Goal: Task Accomplishment & Management: Manage account settings

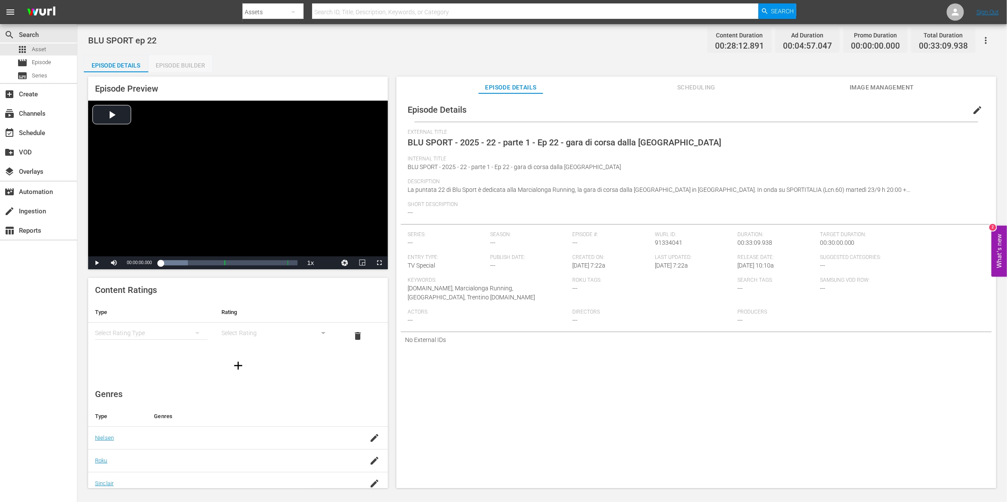
click at [191, 70] on div "Episode Builder" at bounding box center [180, 65] width 64 height 21
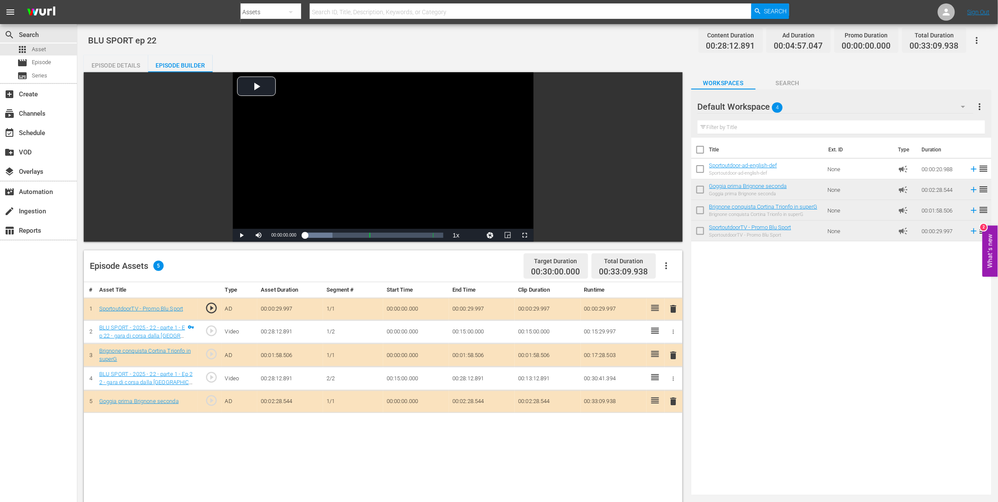
click at [89, 65] on div "Episode Details" at bounding box center [116, 65] width 64 height 21
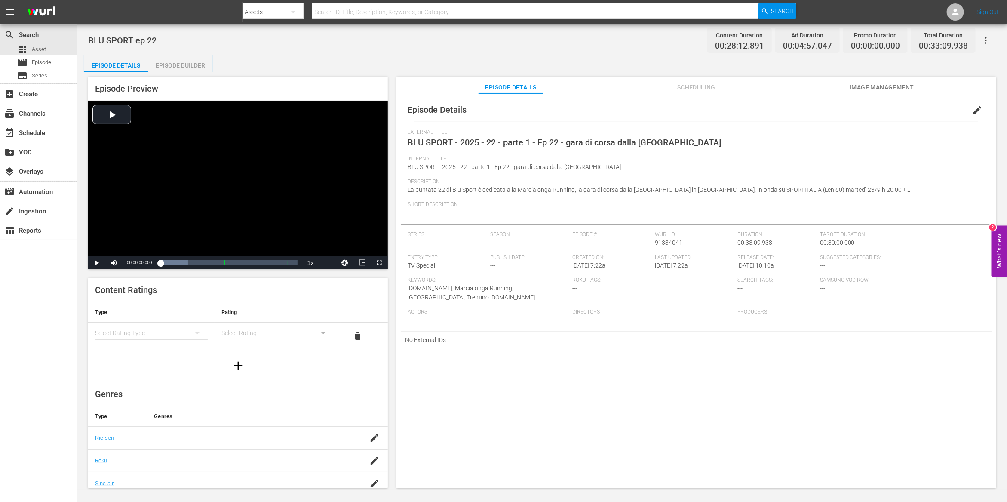
click at [422, 214] on div "Short Description ---" at bounding box center [695, 212] width 577 height 23
click at [410, 210] on span "---" at bounding box center [409, 212] width 5 height 7
click at [973, 113] on span "edit" at bounding box center [977, 110] width 10 height 10
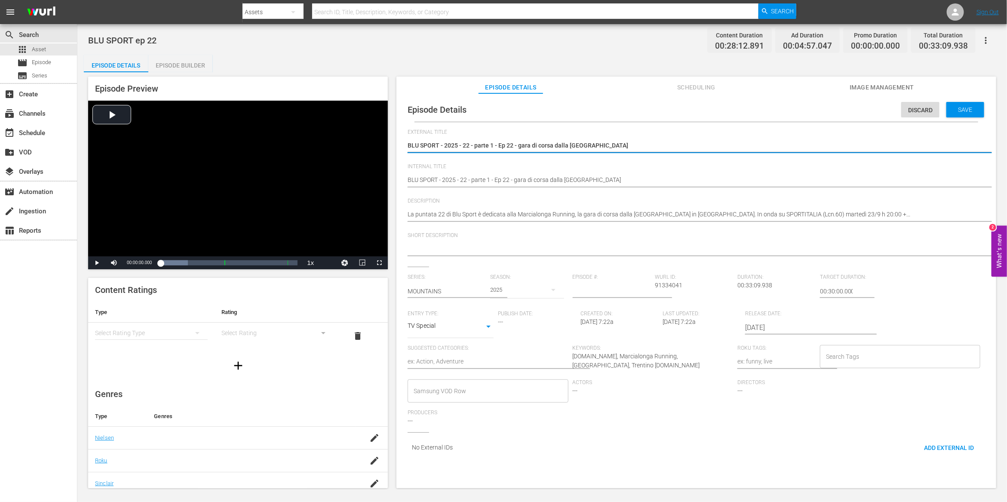
click at [428, 253] on textarea at bounding box center [693, 249] width 573 height 10
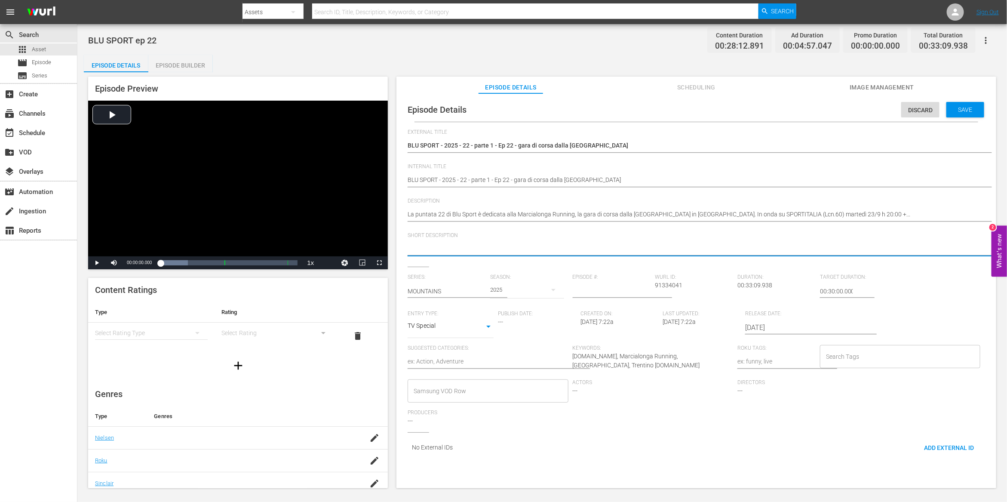
paste textarea "Marcialonga Running, the running race from [GEOGRAPHIC_DATA] to [GEOGRAPHIC_DAT…"
type textarea "Marcialonga Running, the running race from [GEOGRAPHIC_DATA] to [GEOGRAPHIC_DAT…"
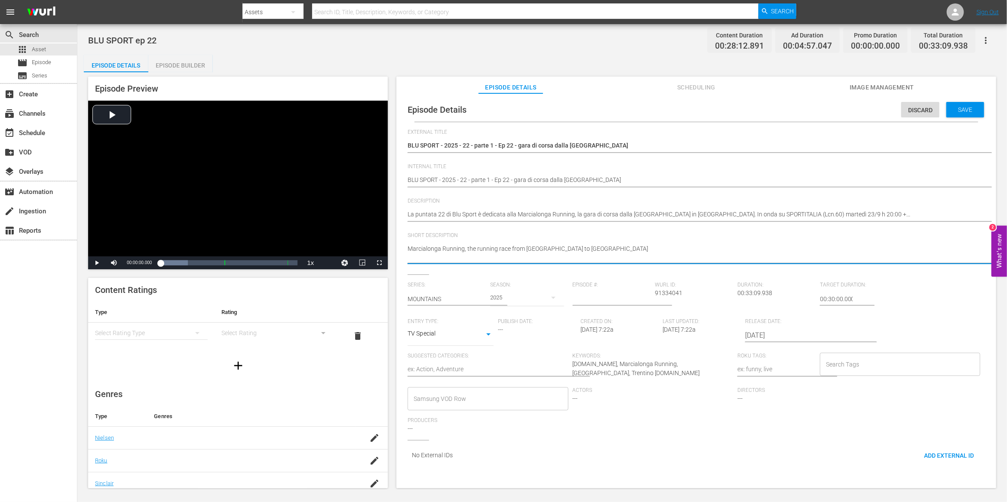
click at [461, 246] on textarea "Marcialonga Running, the running race from Val di Fiemme to Trentino" at bounding box center [693, 253] width 573 height 18
type textarea "Marcialonga Running, the running race from Val di Fiemme to Trentino"
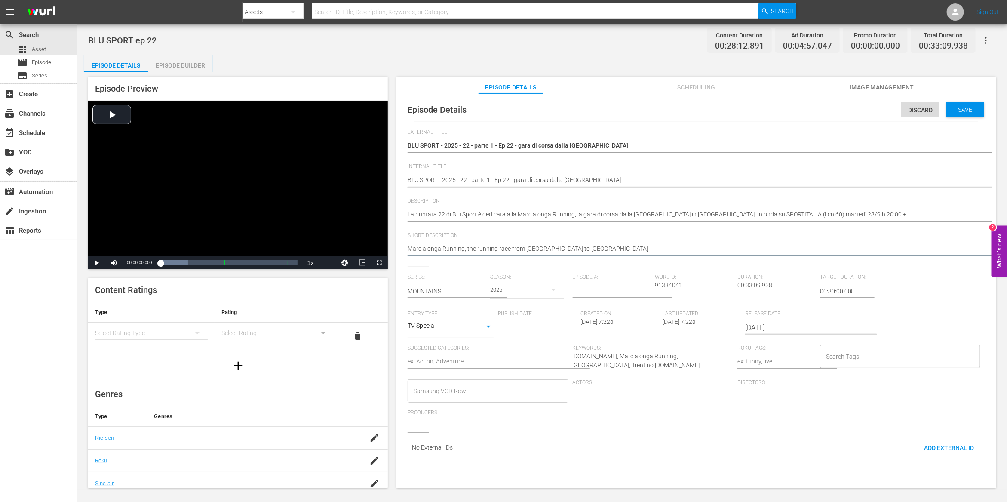
type textarea "Marcialonga Running, the running race from Val di Fiemme to Trentino"
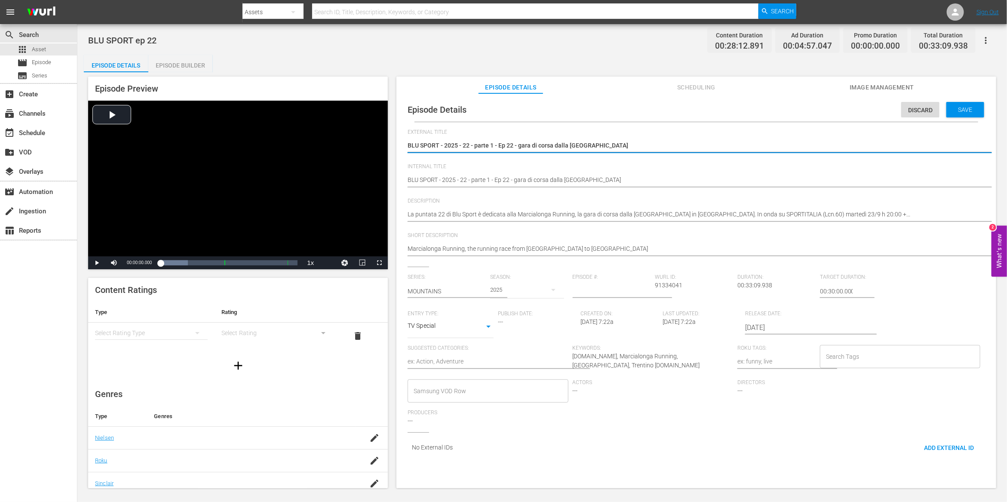
drag, startPoint x: 439, startPoint y: 144, endPoint x: 701, endPoint y: 144, distance: 261.3
type textarea "BLU SPORT"
drag, startPoint x: 452, startPoint y: 144, endPoint x: 393, endPoint y: 143, distance: 58.9
click at [393, 143] on div "Episode Preview Video Player is loading. Play Video Play Mute Current Time 00:0…" at bounding box center [542, 283] width 916 height 422
type textarea "BLU SPORT"
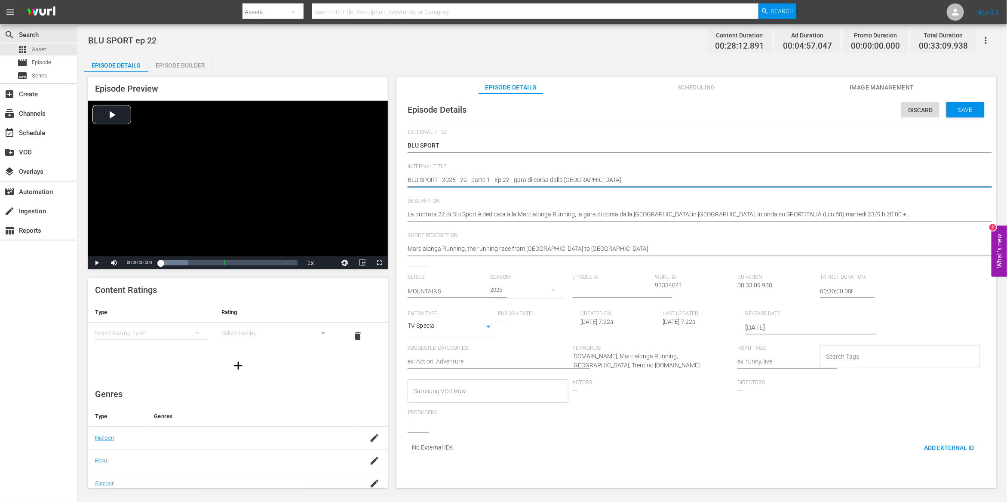
drag, startPoint x: 439, startPoint y: 179, endPoint x: 499, endPoint y: 179, distance: 59.3
type textarea "BLU SPORT ep 22 - gara di corsa dalla Val di Fiemme"
drag, startPoint x: 454, startPoint y: 179, endPoint x: 678, endPoint y: 178, distance: 223.9
click at [678, 178] on textarea "BLU SPORT - 2025 - 22 - parte 1 - Ep 22 - gara di corsa dalla Val di Fiemme" at bounding box center [693, 180] width 573 height 10
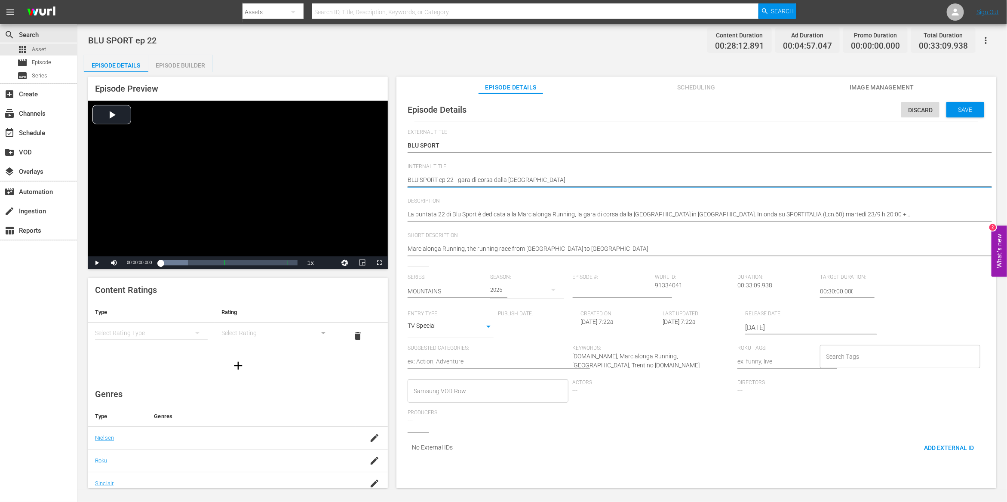
type textarea "BLU SPORT ep 22"
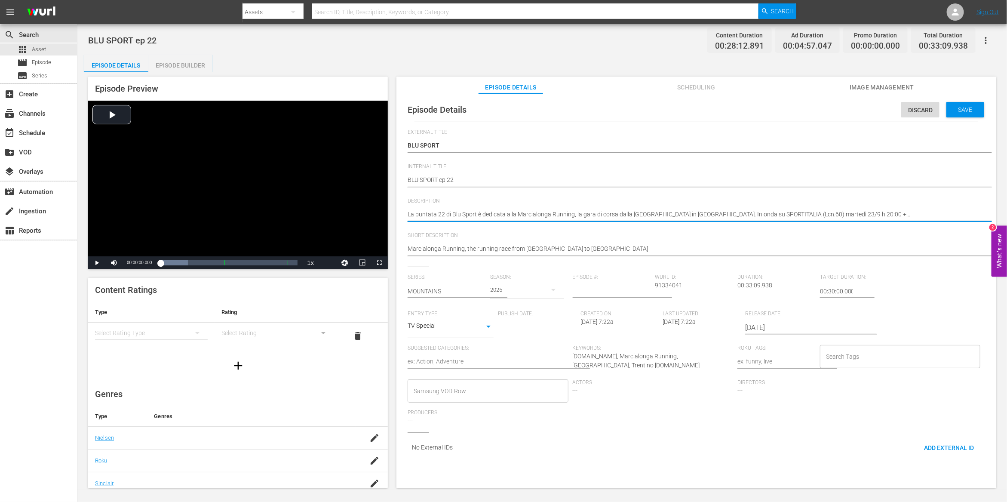
drag, startPoint x: 408, startPoint y: 213, endPoint x: 915, endPoint y: 214, distance: 507.2
paste textarea "BLU SPORT"
type textarea "BLU SPORT"
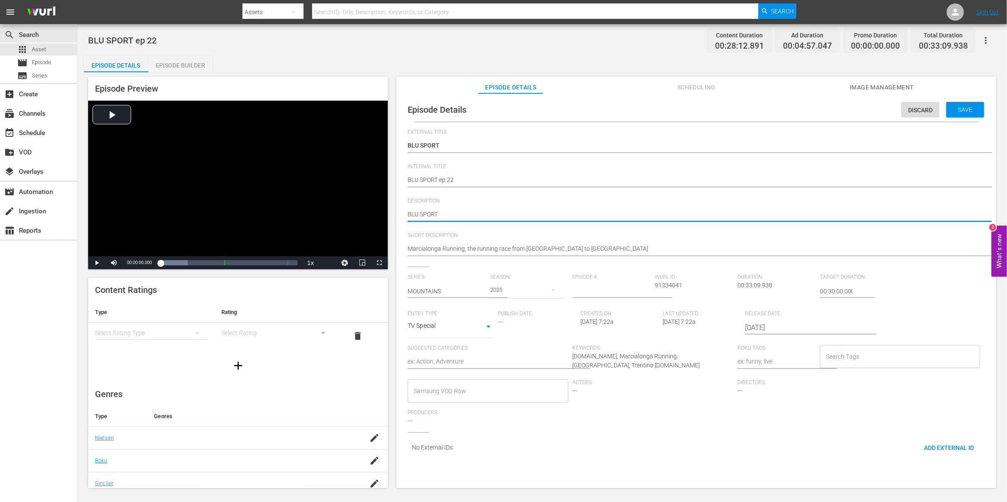
type textarea "BLU SPORT"
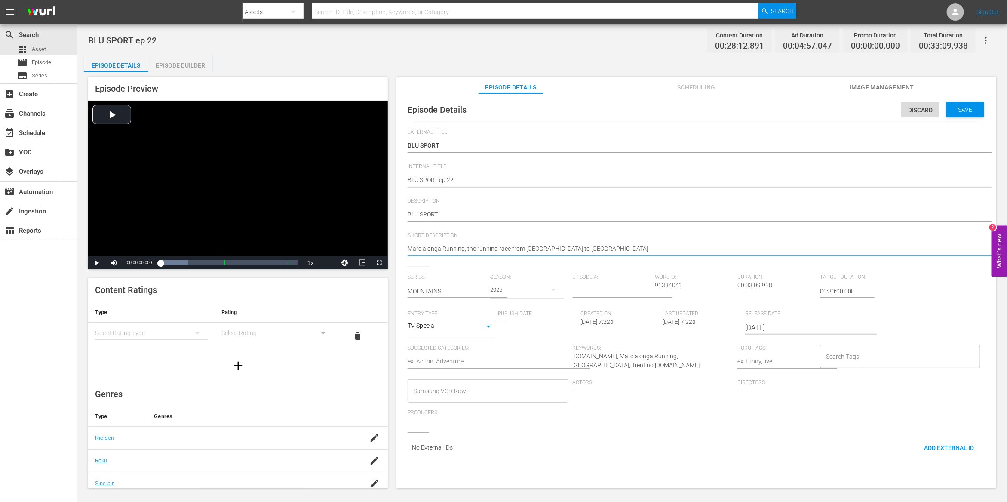
drag, startPoint x: 410, startPoint y: 251, endPoint x: 653, endPoint y: 251, distance: 243.7
click at [653, 251] on textarea "Marcialonga Running, the running race from Val di Fiemme to Trentino" at bounding box center [693, 249] width 573 height 10
click at [549, 196] on div "Internal Title BLU SPORT - 2025 - 22 - parte 1 - Ep 22 - gara di corsa dalla Va…" at bounding box center [695, 180] width 577 height 34
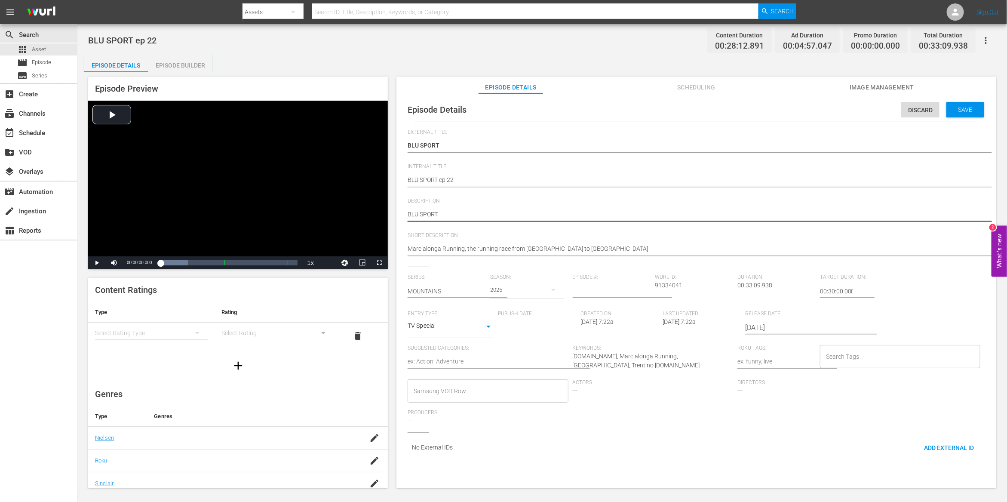
click at [547, 219] on textarea "La puntata 22 di Blu Sport è dedicata alla Marcialonga Running, la gara di cors…" at bounding box center [693, 215] width 573 height 10
type textarea "BLU SPORT -"
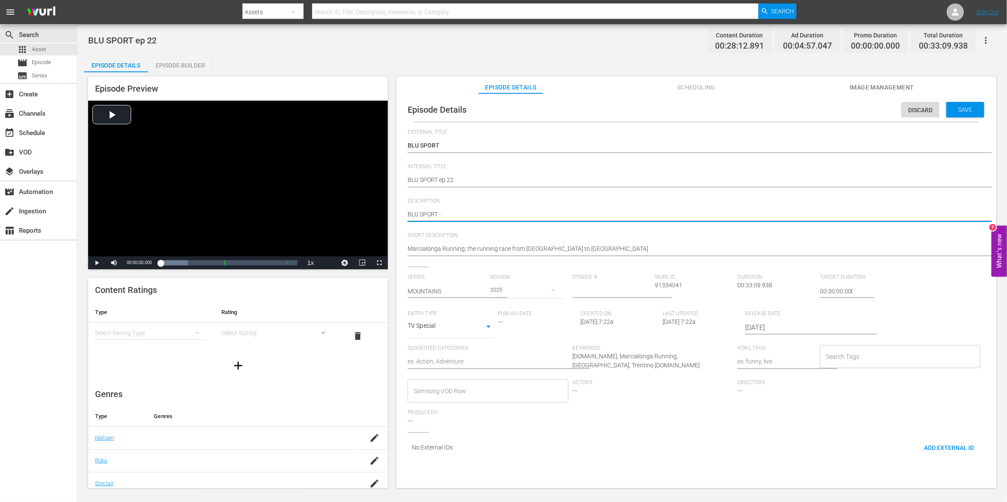
paste textarea "Marcialonga Running, the running race from Val di Fiemme to Trentino"
type textarea "BLU SPORT - Marcialonga Running, the running race from Val di Fiemme to Trentino"
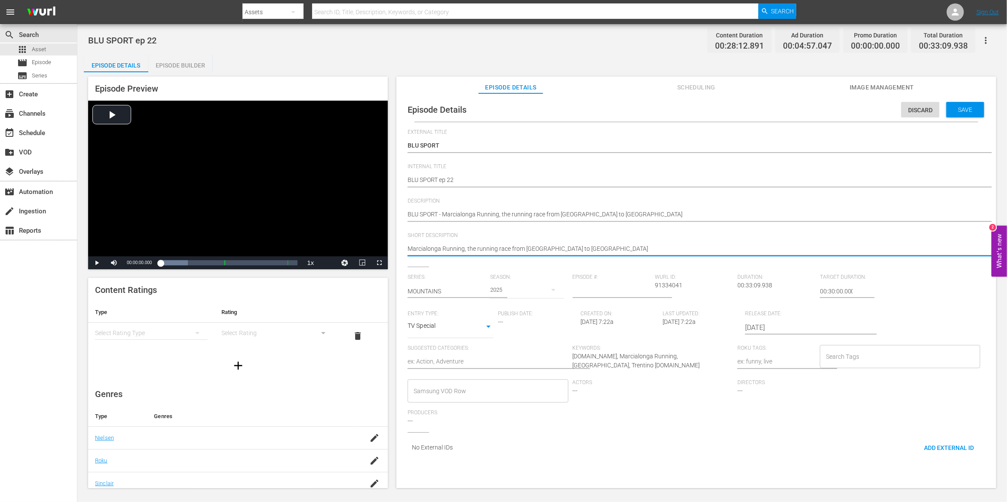
drag, startPoint x: 463, startPoint y: 251, endPoint x: 508, endPoint y: 250, distance: 44.7
click at [508, 250] on textarea "Marcialonga Running, the running race from Val di Fiemme to Trentino" at bounding box center [693, 249] width 573 height 10
type textarea "Marcialonga Running from Val di Fiemme to Trentino"
drag, startPoint x: 515, startPoint y: 248, endPoint x: 599, endPoint y: 254, distance: 83.5
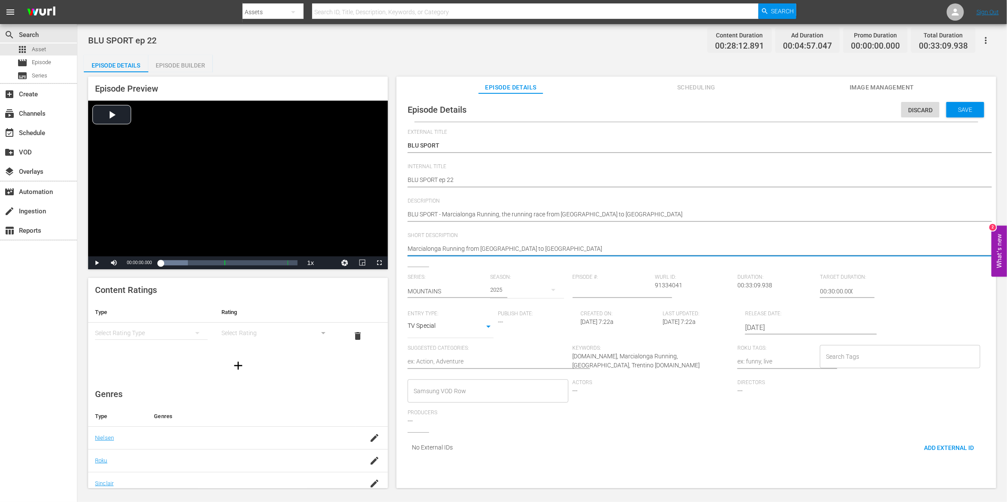
click at [599, 254] on textarea "Marcialonga Running from Val di Fiemme to Trentino" at bounding box center [693, 249] width 573 height 10
type textarea "Marcialonga Running from Val di Fiemme"
click at [441, 291] on input "text" at bounding box center [446, 291] width 78 height 21
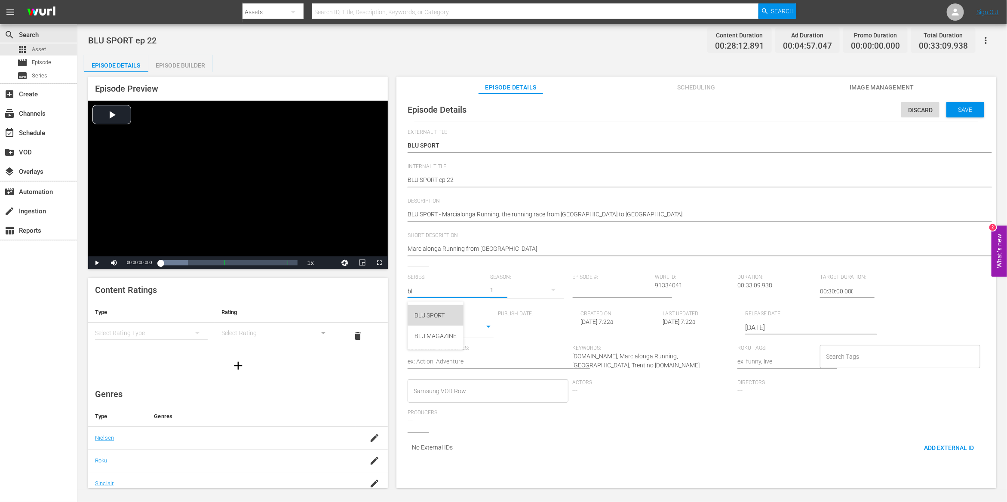
click at [437, 312] on div "BLU SPORT" at bounding box center [435, 315] width 42 height 21
type input "BLU SPORT"
click at [604, 289] on input "number" at bounding box center [611, 291] width 78 height 21
type input "22"
click at [482, 329] on body "menu Search By Assets Search ID, Title, Description, Keywords, or Category Sear…" at bounding box center [503, 251] width 1007 height 502
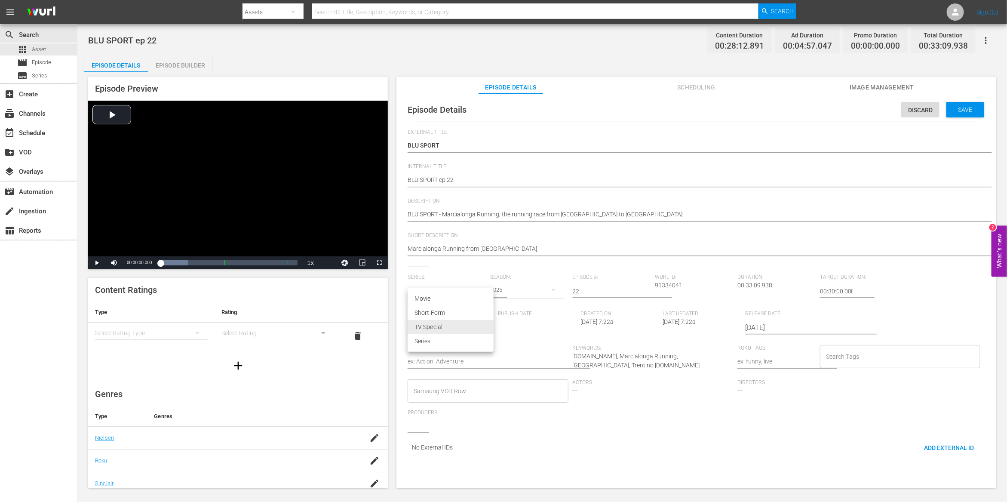
click at [459, 326] on li "TV Special" at bounding box center [450, 327] width 86 height 14
click at [510, 363] on textarea at bounding box center [487, 362] width 160 height 10
type textarea "s"
type textarea "sp"
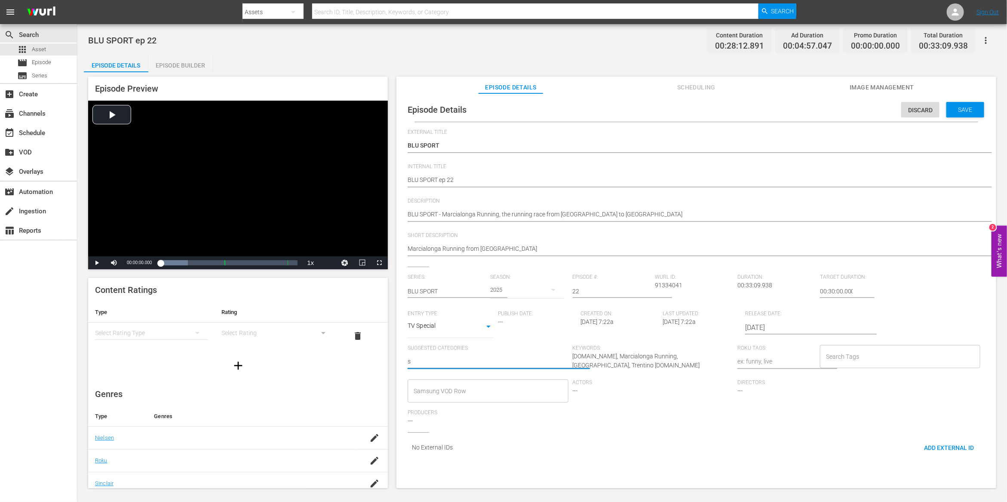
type textarea "sp"
type textarea "spo"
type textarea "spor"
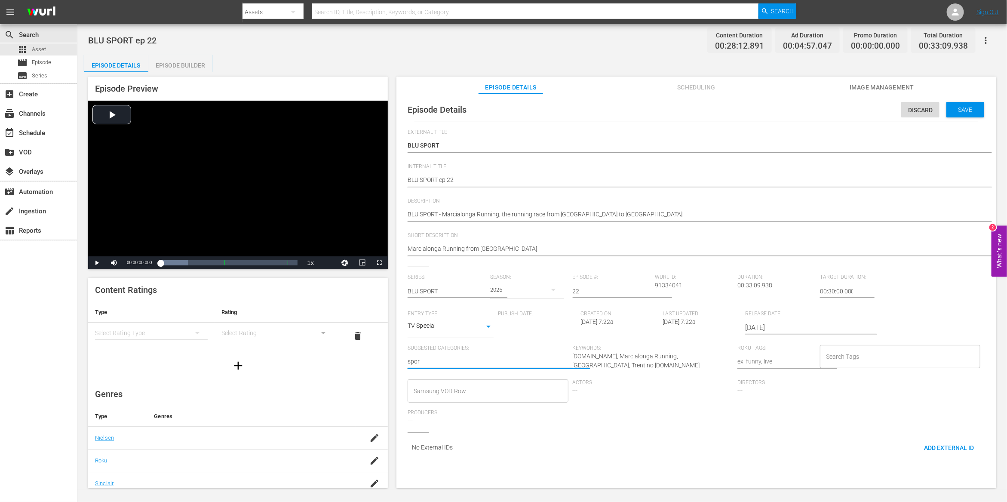
type textarea "sport"
type textarea "s"
type textarea "sp"
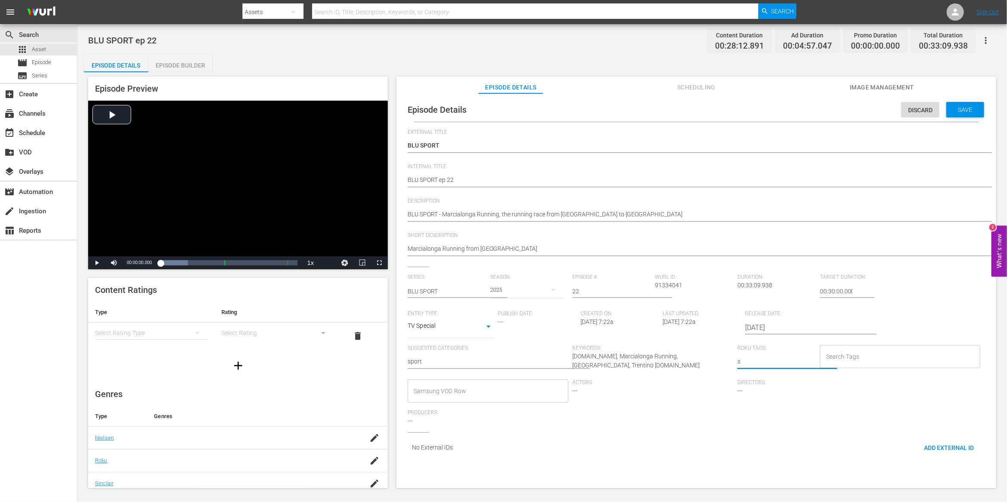
type textarea "sp"
type textarea "spo"
type textarea "spor"
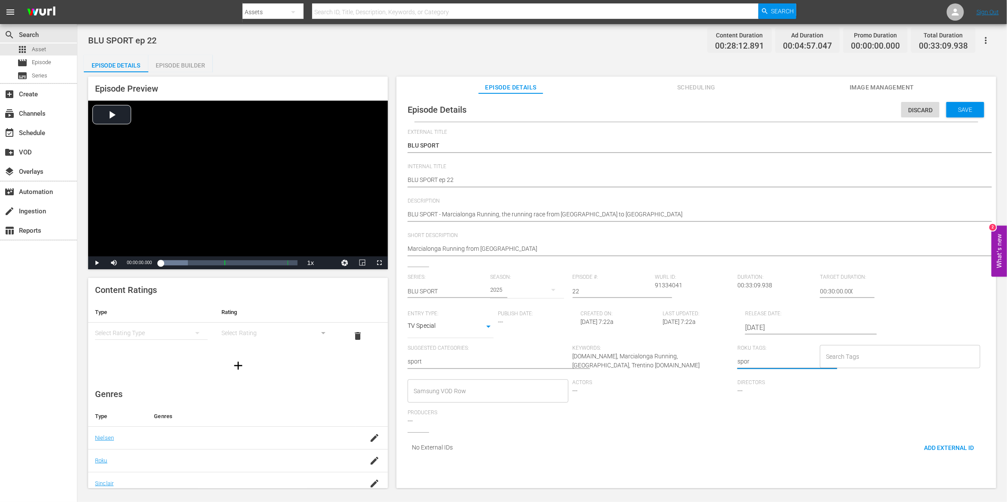
type textarea "sport"
type textarea "sport,"
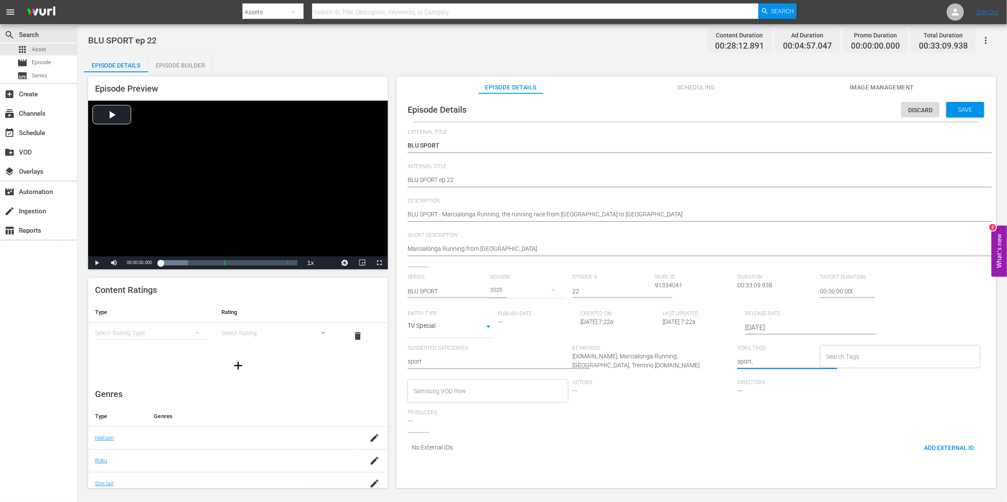
type textarea "sport,"
type textarea "sport, r"
type textarea "sport, ru"
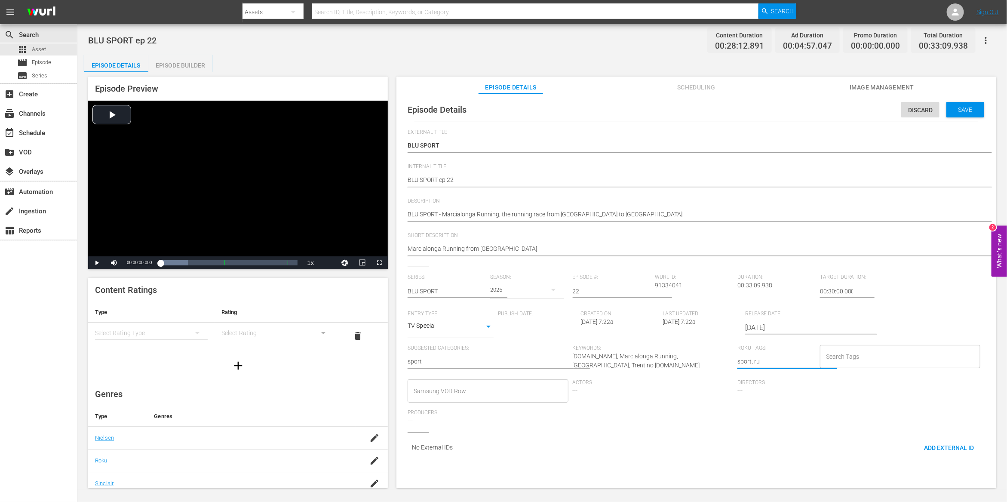
type textarea "sport, run"
type textarea "sport, runn"
type textarea "sport, runni"
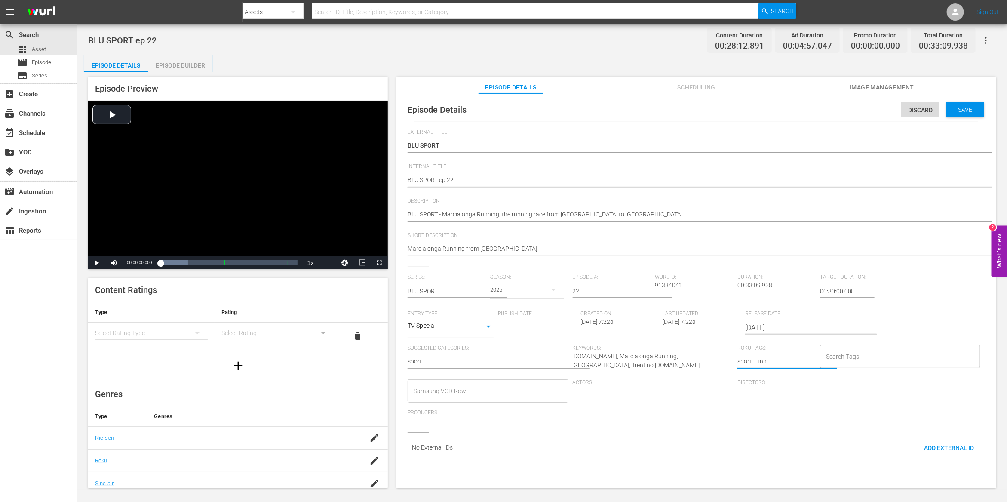
type textarea "sport, runni"
type textarea "sport, runnin"
type textarea "sport, running"
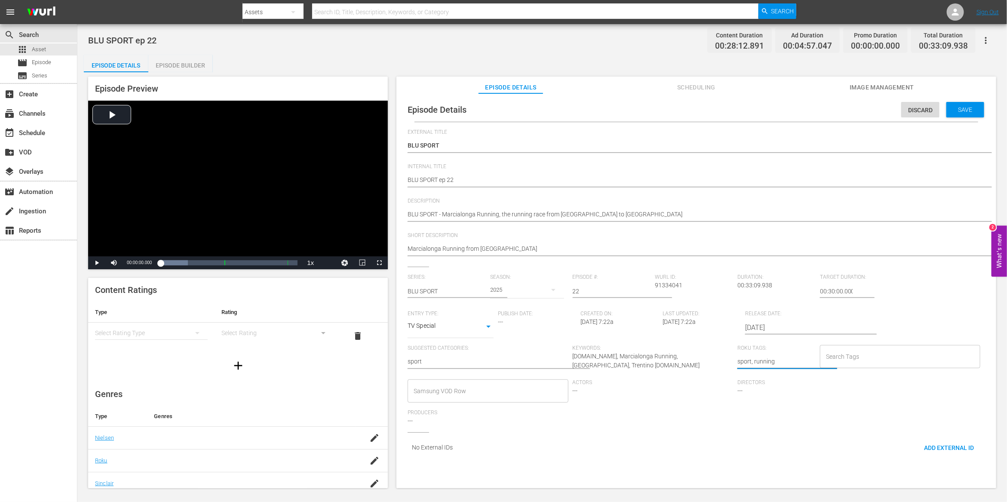
type textarea "sport, running,"
type textarea "sport, running, m"
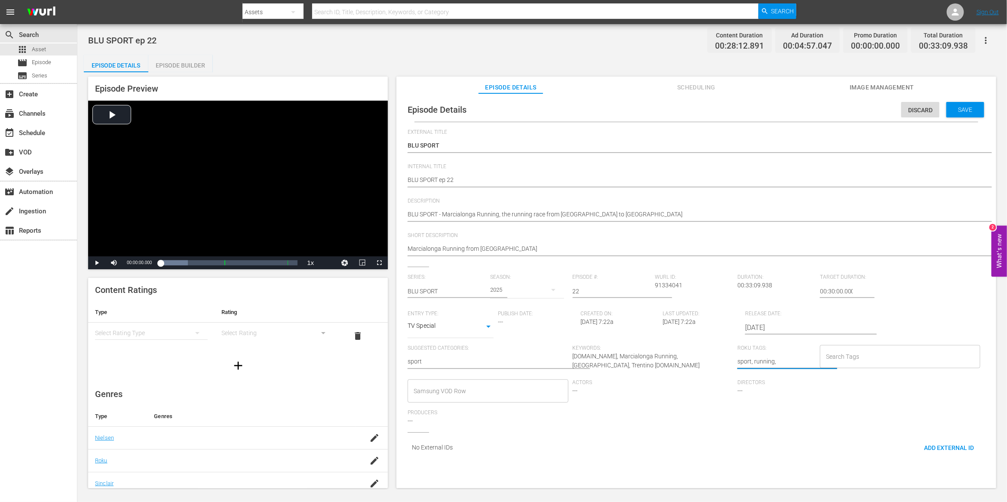
type textarea "sport, running, m"
type textarea "sport, running, ma"
type textarea "sport, running, mar"
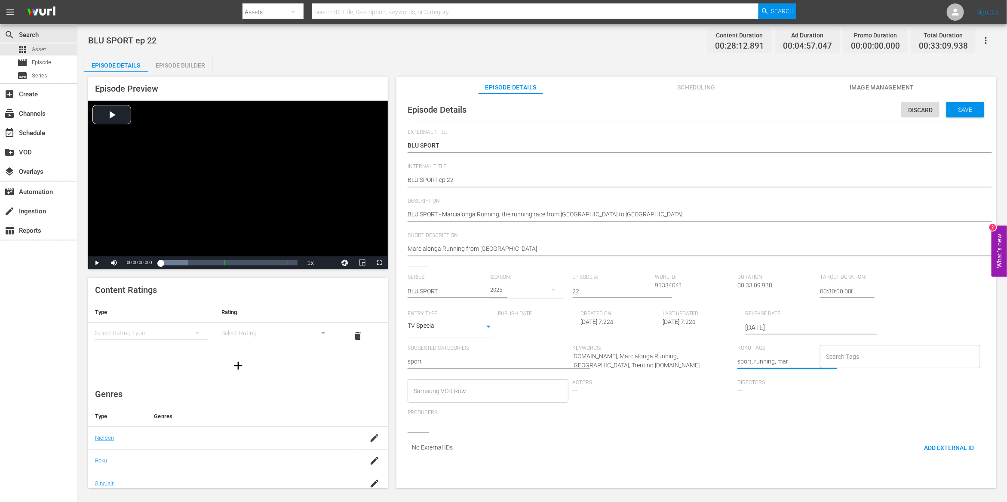
type textarea "sport, running, marc"
type textarea "sport, running, marci"
type textarea "sport, running, marcia"
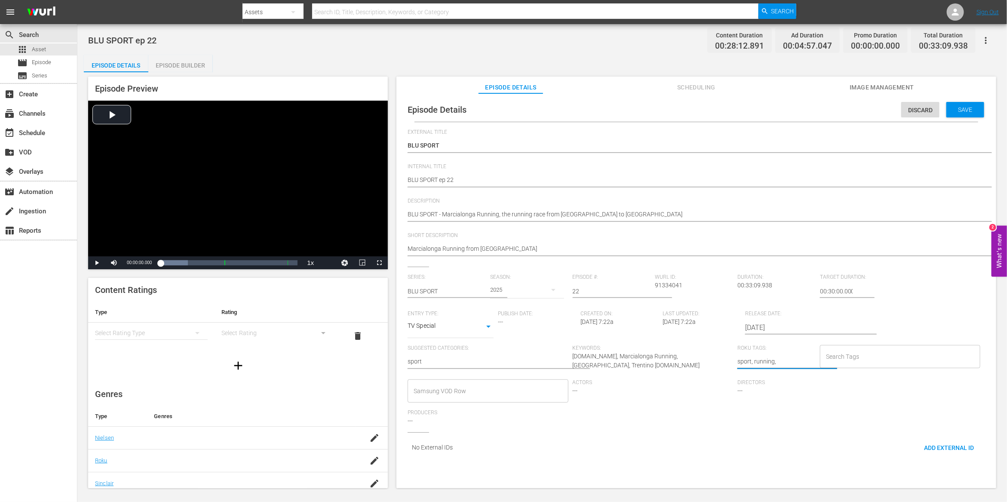
type textarea "sport, running, marcia"
type textarea "sport, running, marcial"
type textarea "sport, running, marcialo"
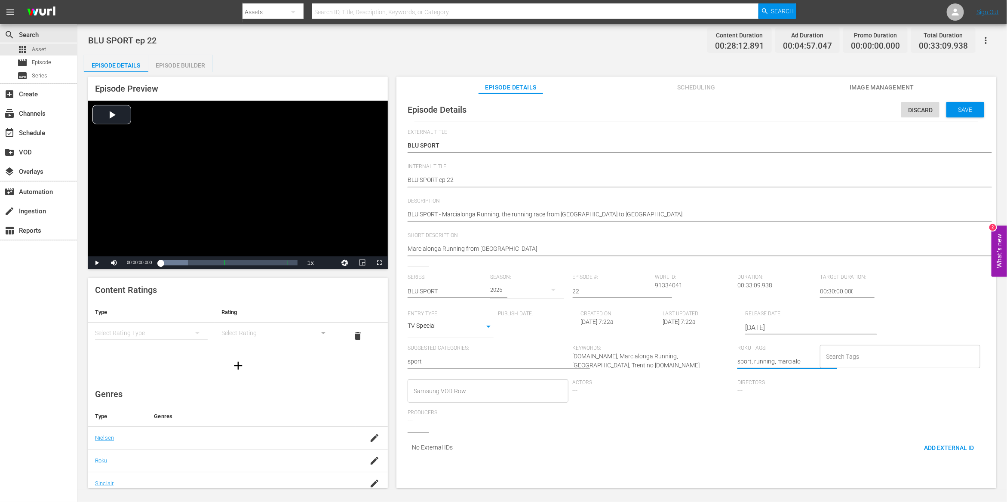
type textarea "sport, running, marcialon"
type textarea "sport, running, marcialong"
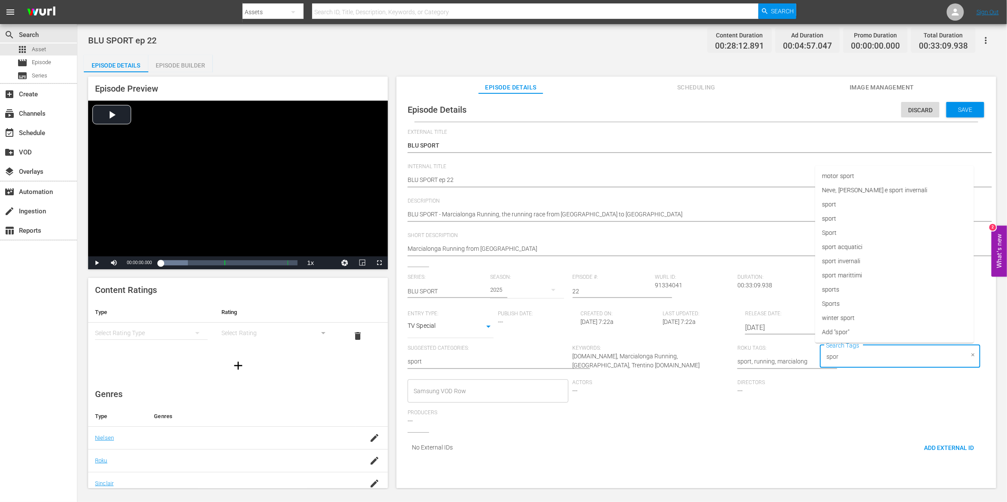
type input "sport"
type input "runn"
type input "marcialonga"
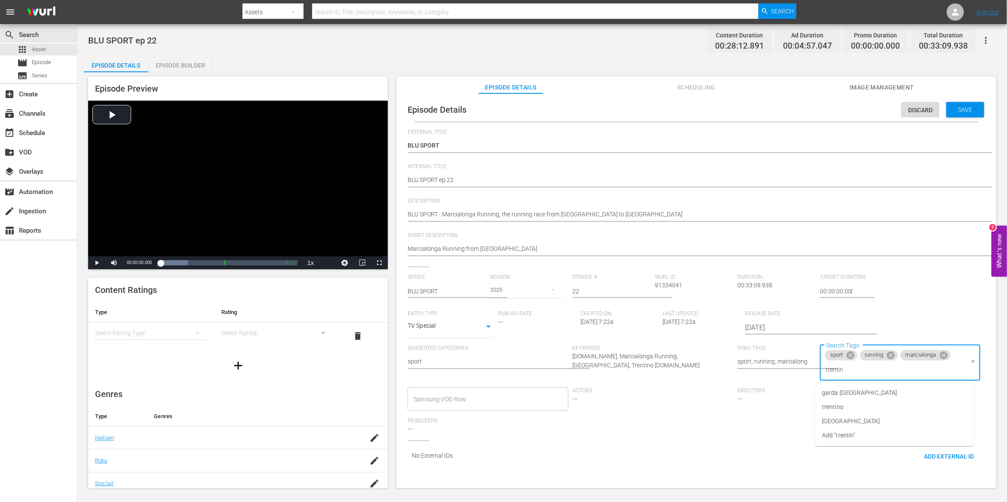
type input "trentino"
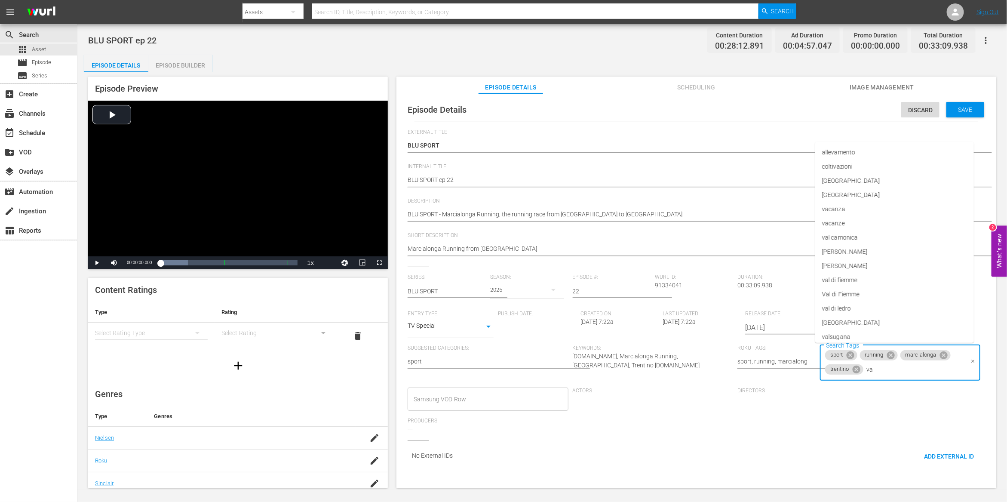
type input "val"
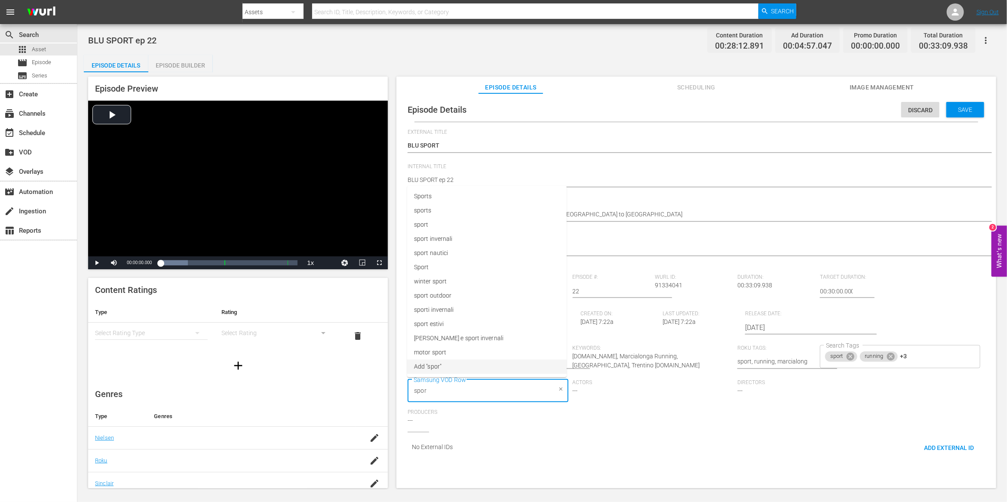
type input "sport"
type input "runn"
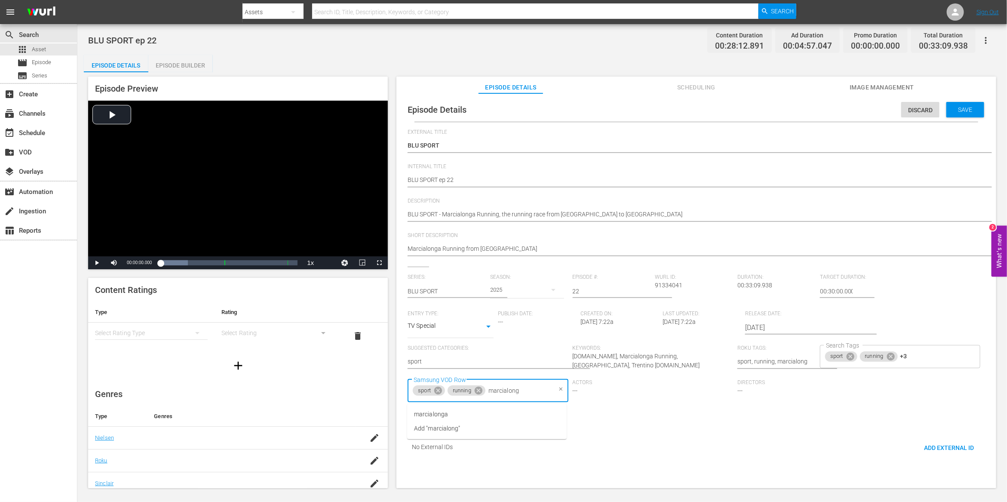
type input "marcialonga"
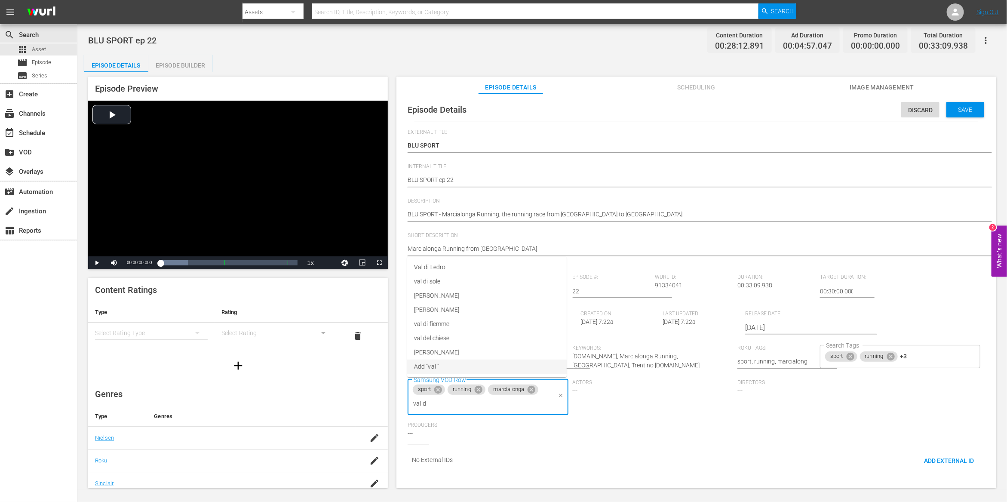
type input "val di"
type input "tre"
click at [744, 425] on div "Series: BLU SPORT Season: 2025 Episode #: 22 Wurl ID: 91334041 Duration: 00:33:…" at bounding box center [695, 359] width 577 height 171
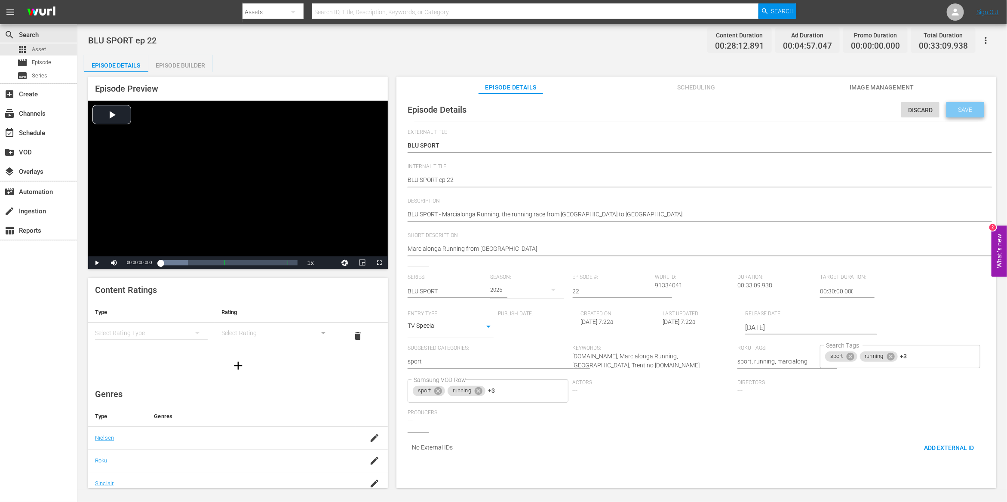
click at [968, 115] on div "Save" at bounding box center [965, 109] width 38 height 15
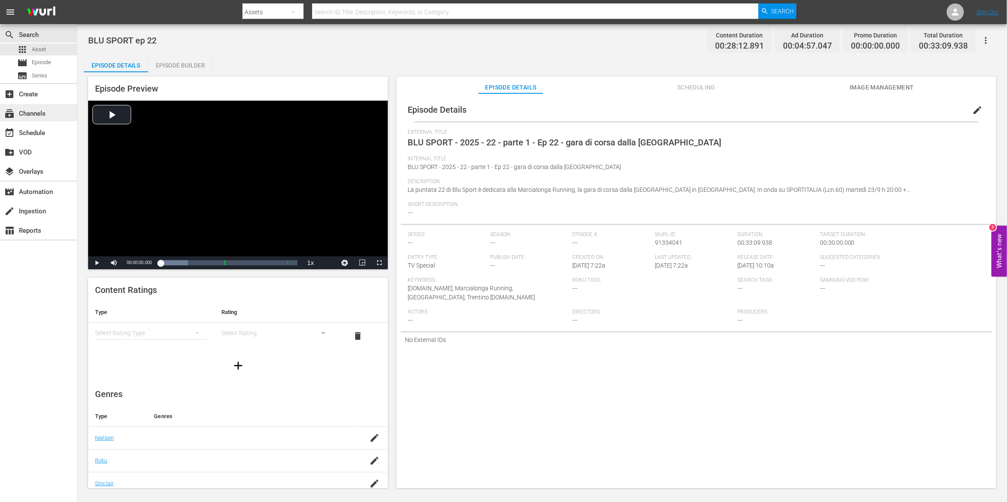
click at [48, 112] on div "subscriptions Channels" at bounding box center [24, 112] width 48 height 8
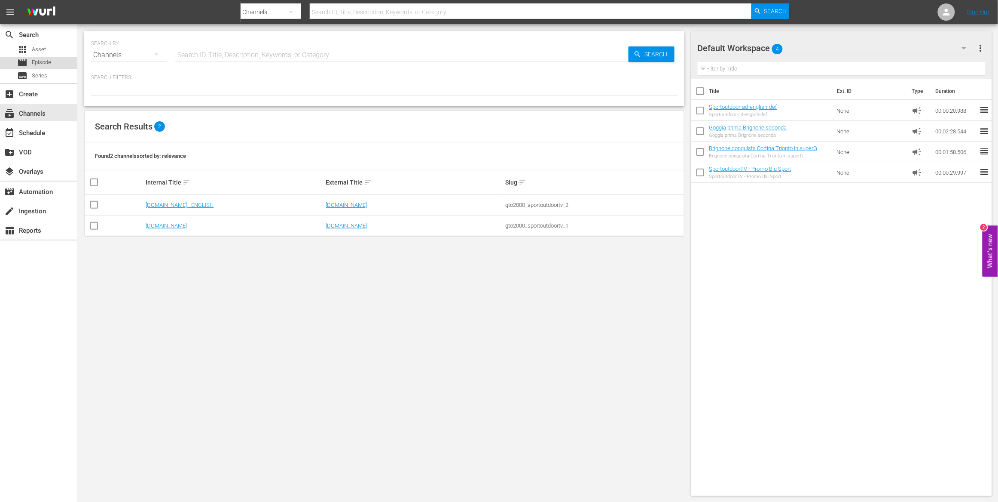
click at [58, 61] on div "movie Episode" at bounding box center [38, 63] width 77 height 12
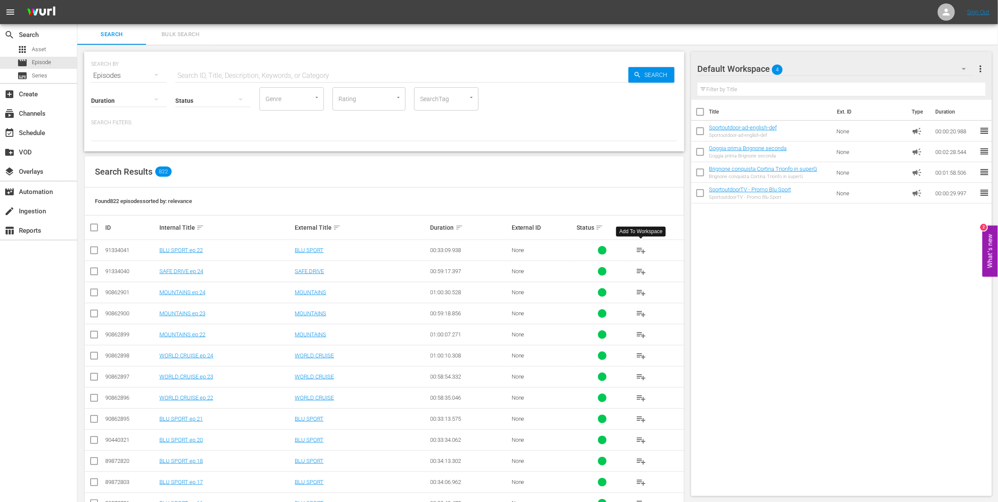
click at [643, 250] on span "playlist_add" at bounding box center [641, 250] width 10 height 10
click at [42, 134] on div "event_available Schedule" at bounding box center [24, 132] width 48 height 8
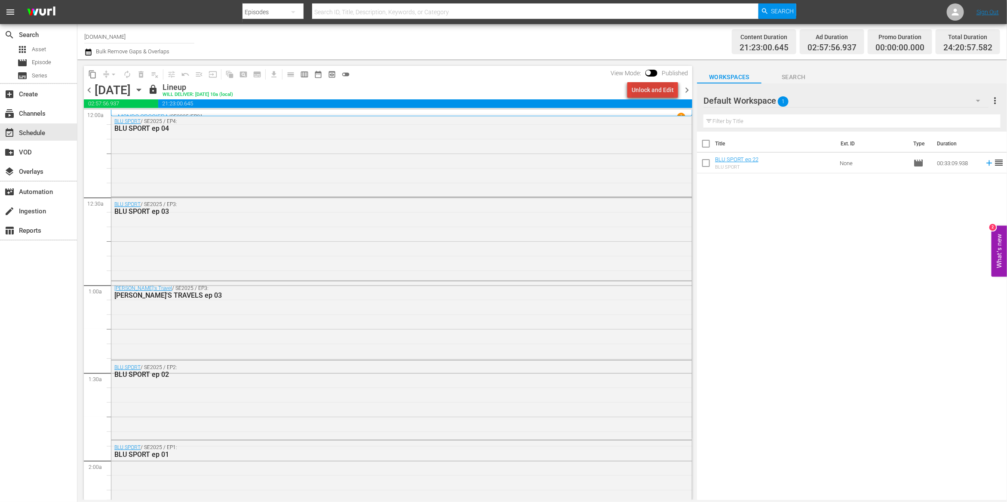
click at [665, 86] on div "Unlock and Edit" at bounding box center [652, 89] width 42 height 15
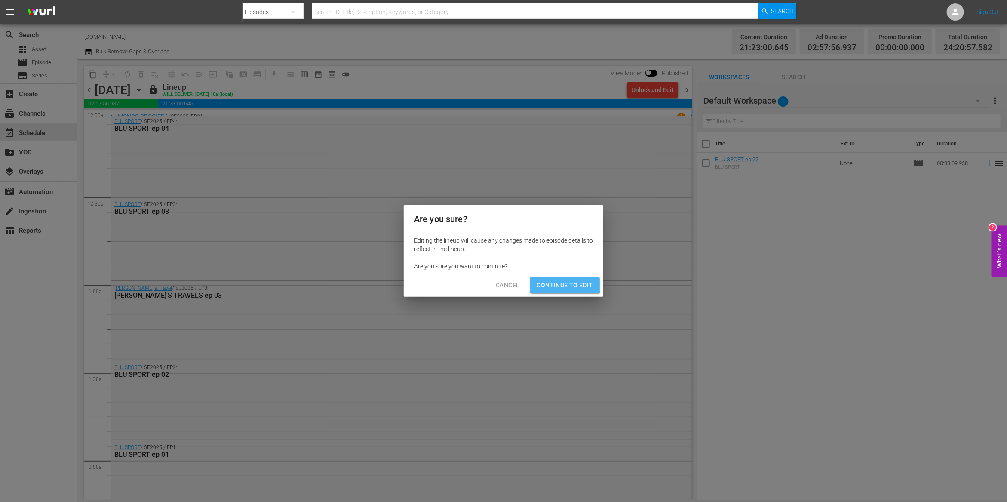
click at [563, 283] on span "Continue to Edit" at bounding box center [565, 285] width 56 height 11
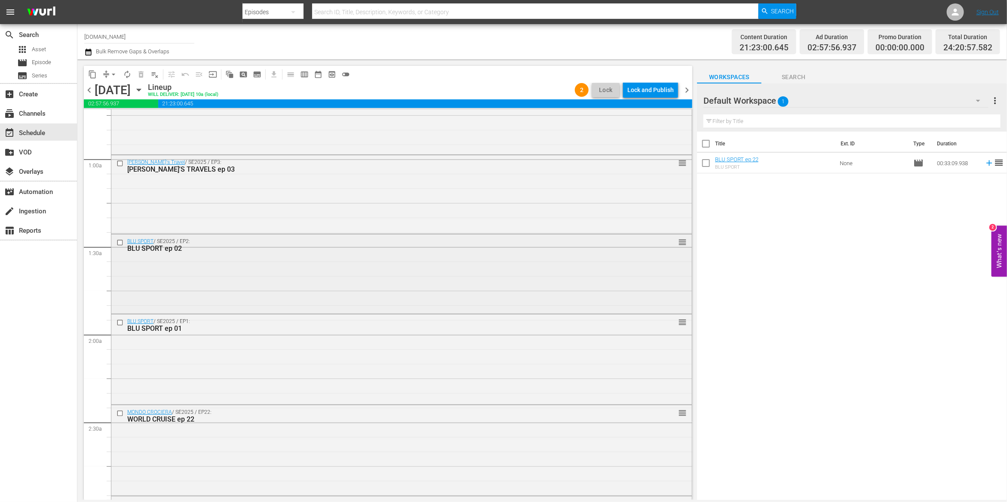
scroll to position [129, 0]
click at [120, 240] on input "checkbox" at bounding box center [120, 239] width 9 height 7
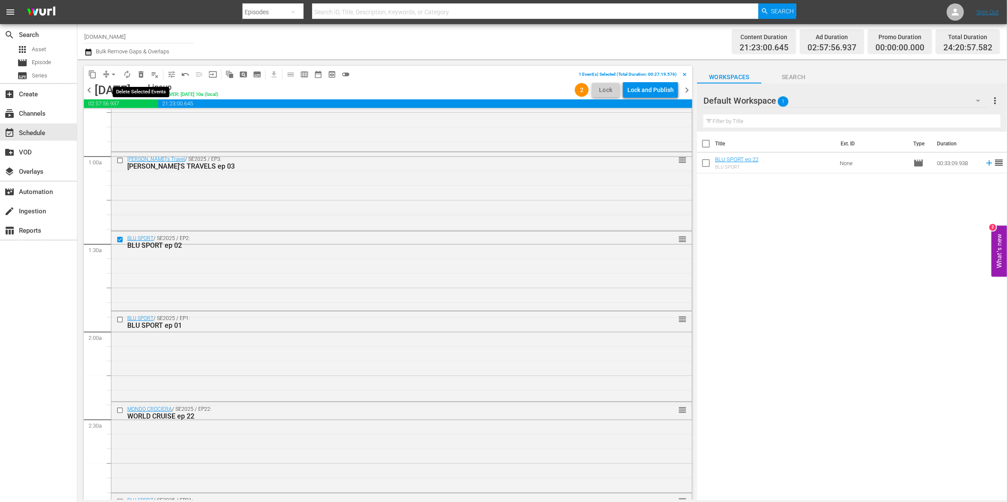
click at [142, 75] on span "delete_forever_outlined" at bounding box center [141, 74] width 9 height 9
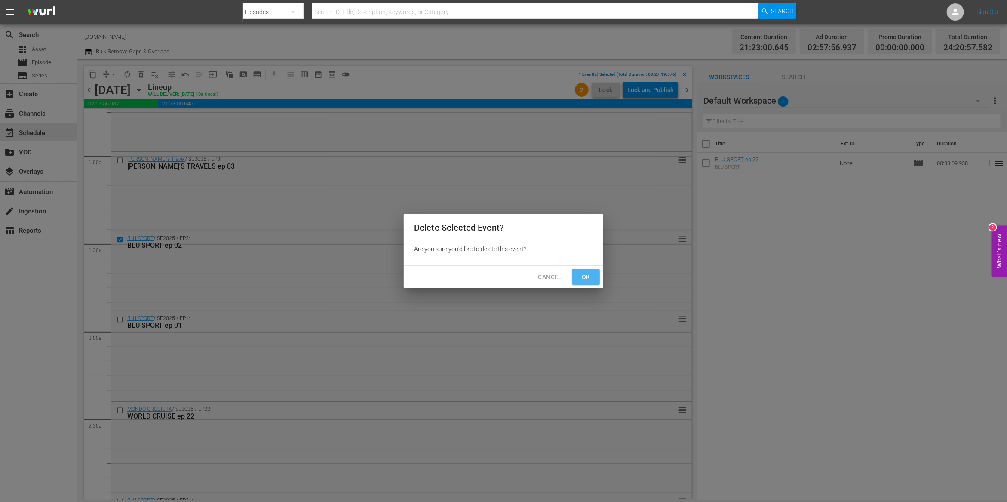
click at [586, 274] on span "Ok" at bounding box center [586, 277] width 14 height 11
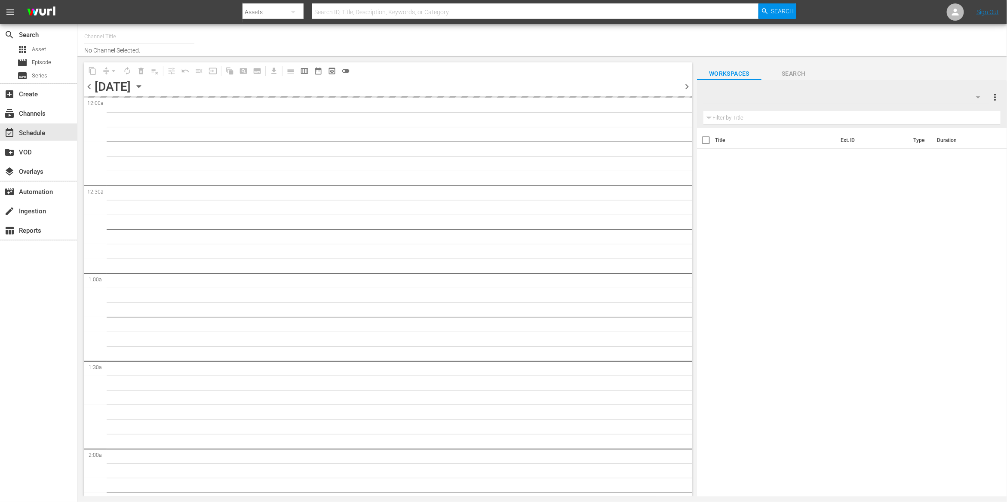
type input "[DOMAIN_NAME] (614)"
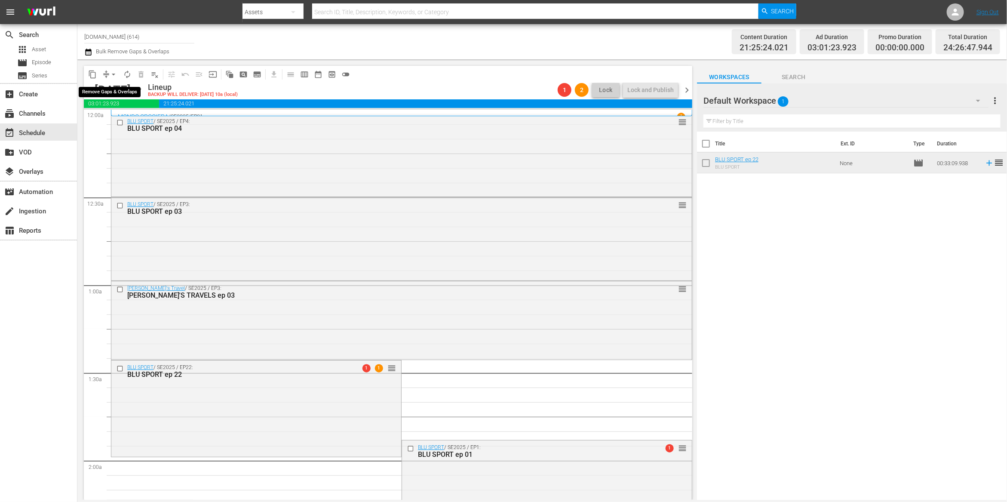
click at [115, 77] on span "arrow_drop_down" at bounding box center [113, 74] width 9 height 9
click at [112, 104] on li "Align to First Episode" at bounding box center [114, 105] width 90 height 14
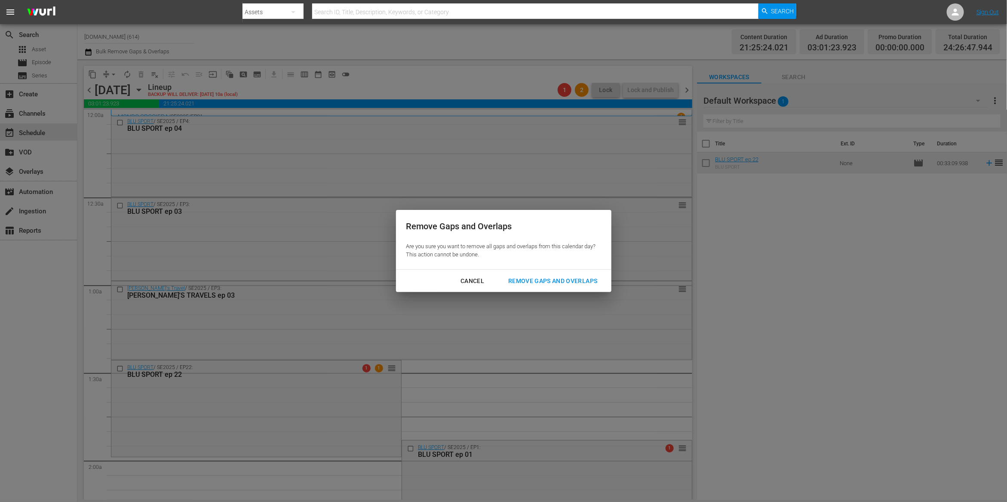
click at [527, 278] on div "Remove Gaps and Overlaps" at bounding box center [552, 281] width 103 height 11
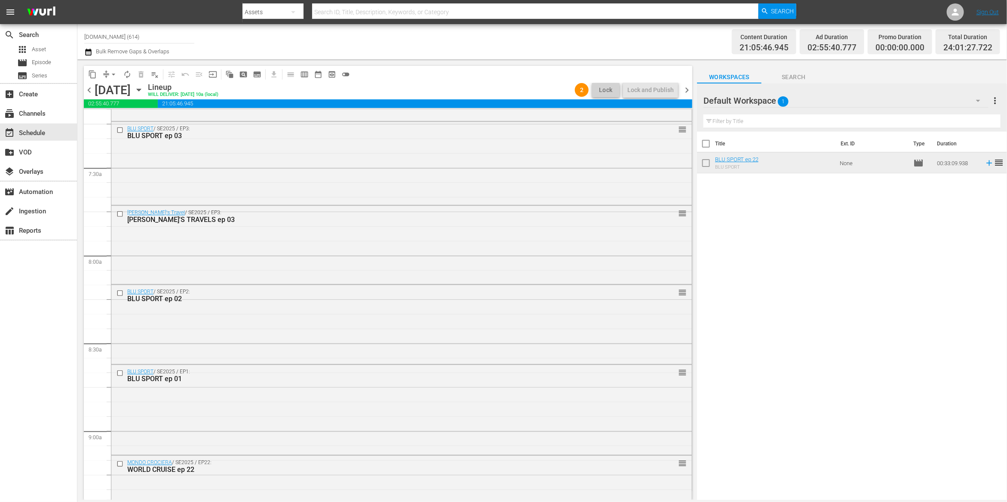
scroll to position [1264, 0]
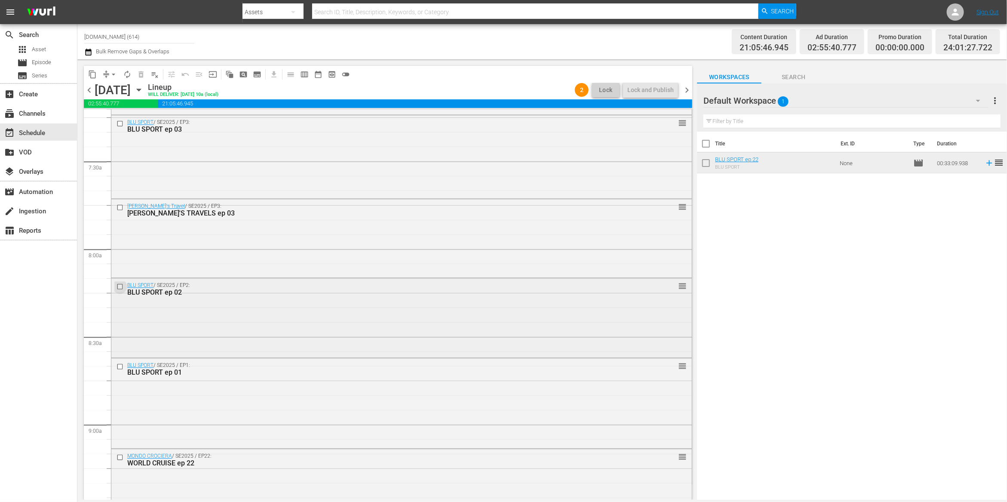
click at [120, 288] on input "checkbox" at bounding box center [120, 286] width 9 height 7
click at [140, 74] on span "delete_forever_outlined" at bounding box center [141, 74] width 9 height 9
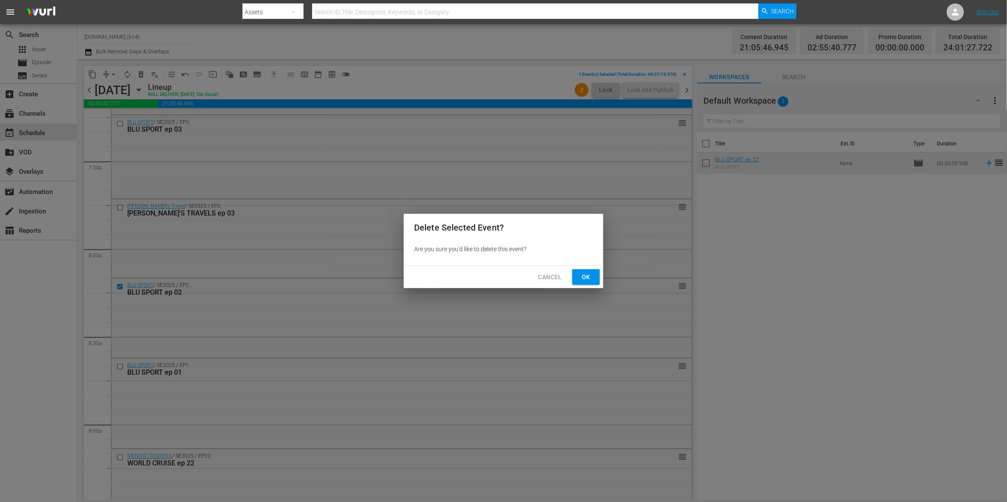
click at [591, 278] on span "Ok" at bounding box center [586, 277] width 14 height 11
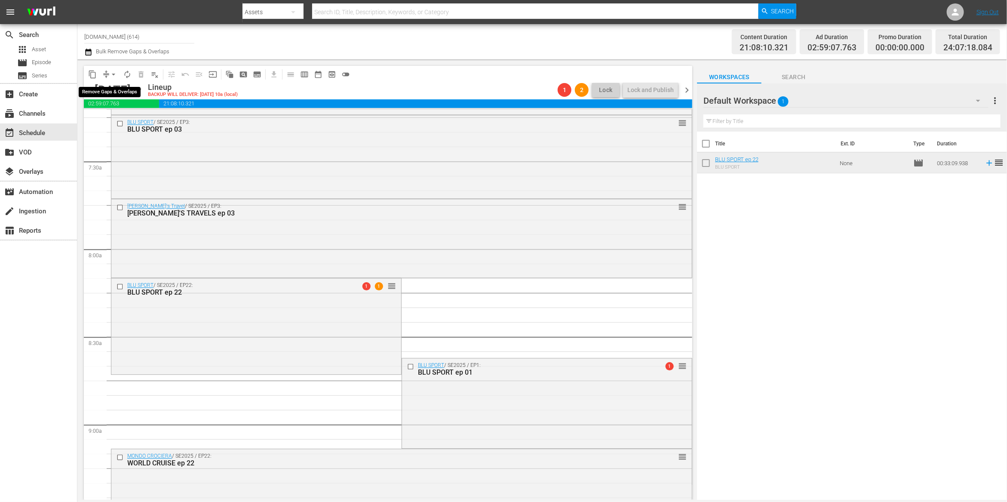
click at [108, 74] on button "arrow_drop_down" at bounding box center [114, 74] width 14 height 14
click at [126, 107] on li "Align to First Episode" at bounding box center [114, 105] width 90 height 14
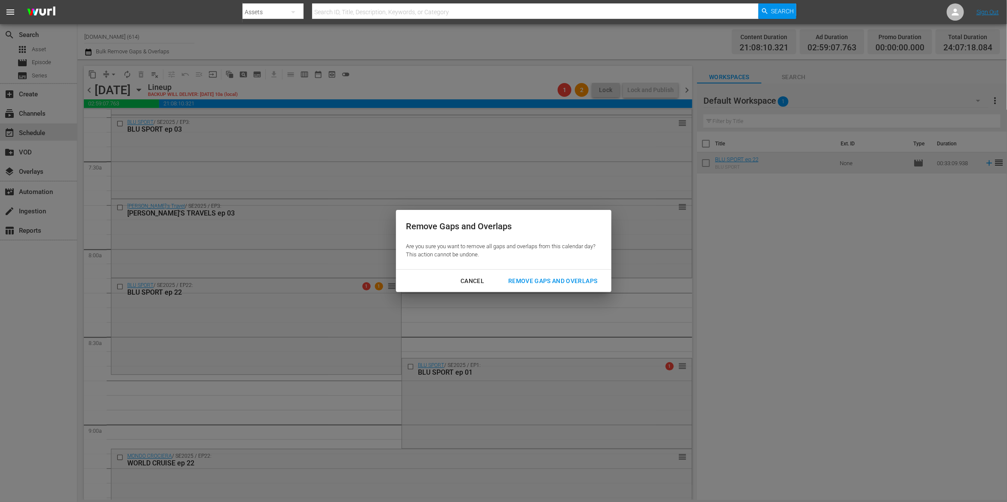
click at [498, 273] on button "Remove Gaps and Overlaps" at bounding box center [553, 281] width 110 height 16
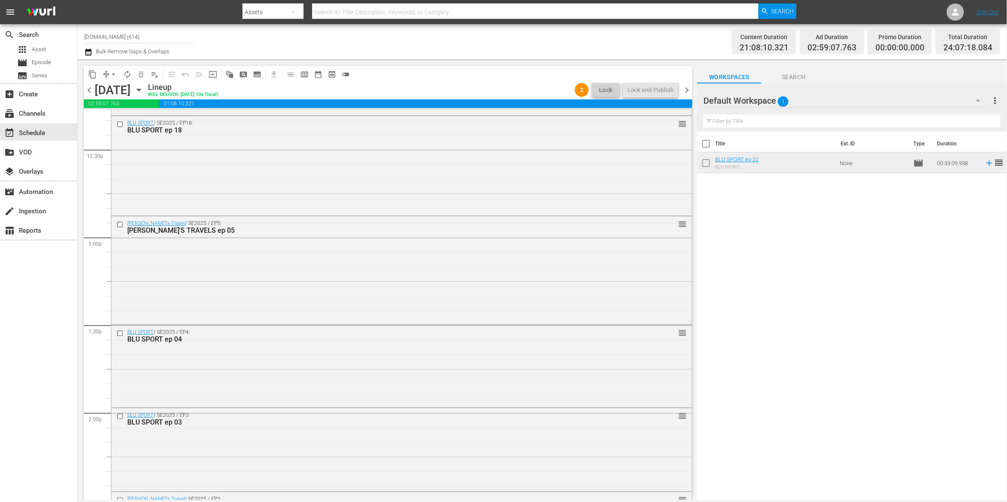
scroll to position [2421, 0]
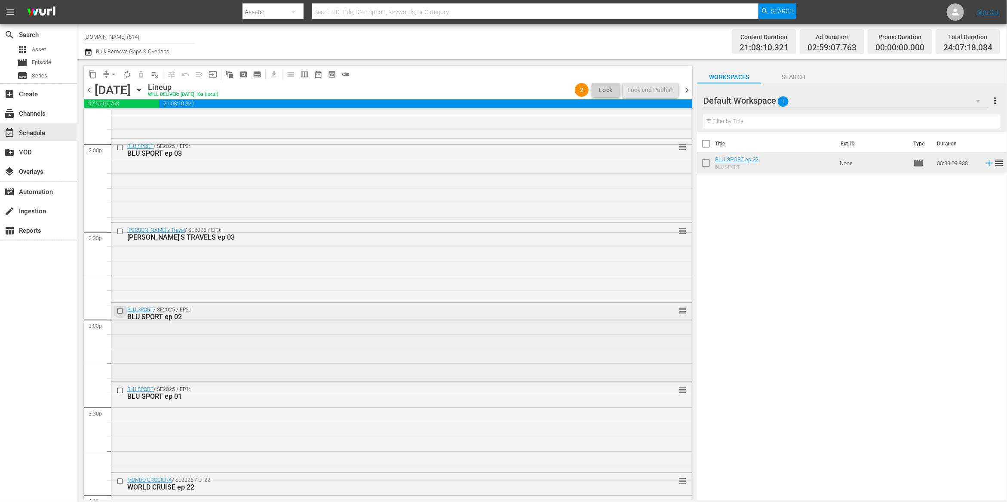
click at [121, 308] on input "checkbox" at bounding box center [120, 310] width 9 height 7
click at [141, 76] on span "delete_forever_outlined" at bounding box center [141, 74] width 9 height 9
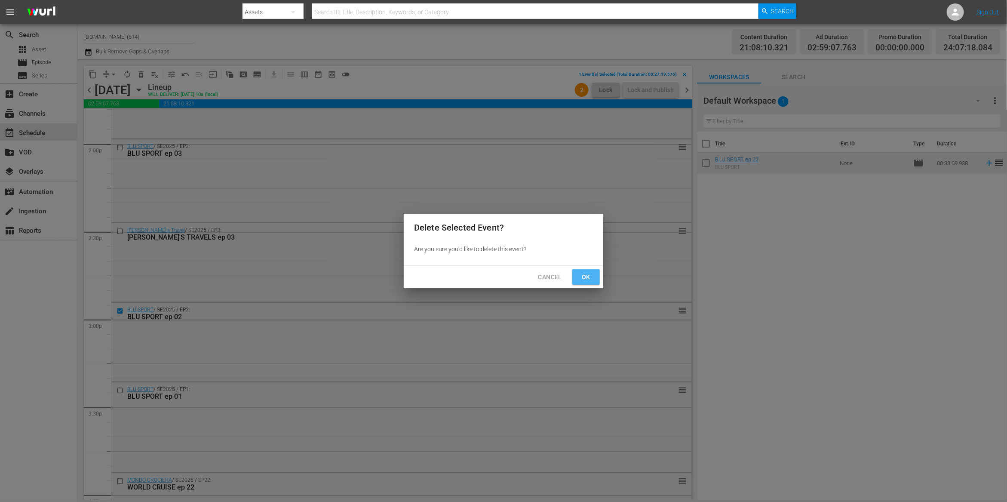
click at [578, 277] on button "Ok" at bounding box center [586, 277] width 28 height 16
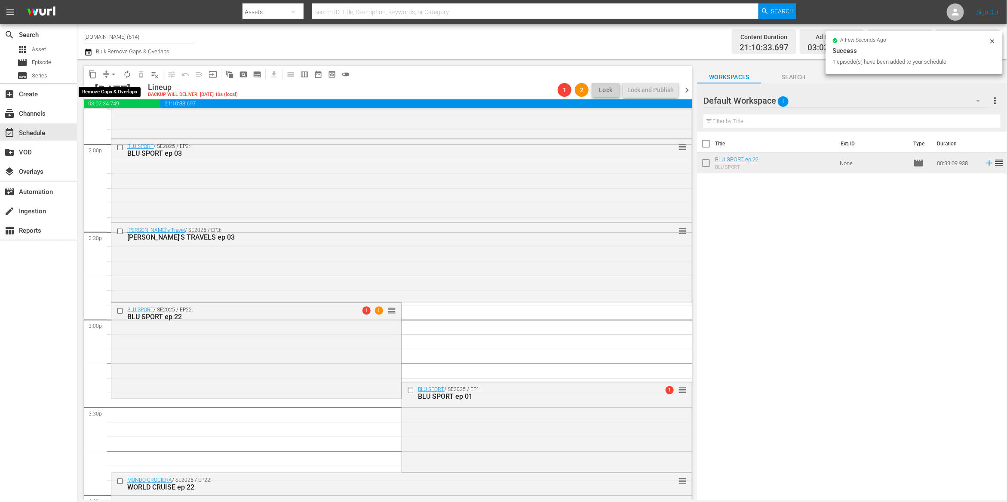
click at [115, 75] on span "arrow_drop_down" at bounding box center [113, 74] width 9 height 9
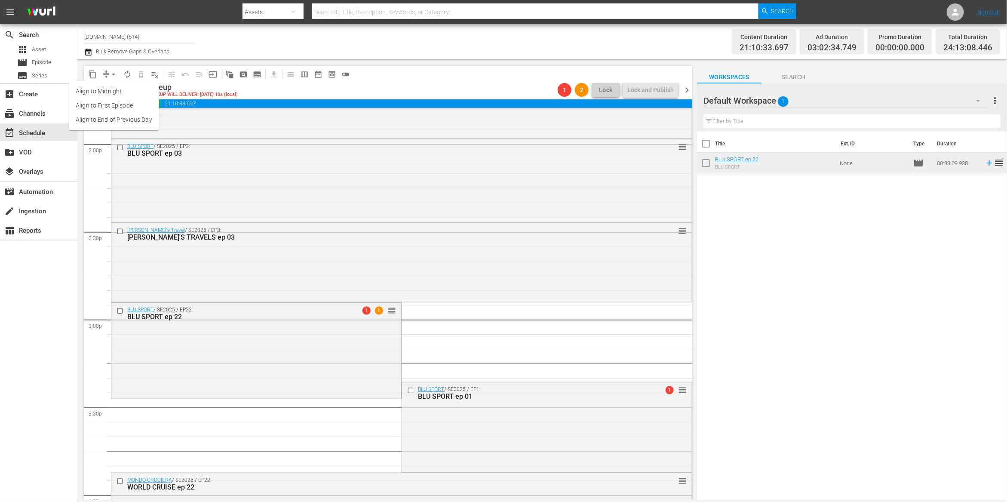
click at [117, 104] on li "Align to First Episode" at bounding box center [114, 105] width 90 height 14
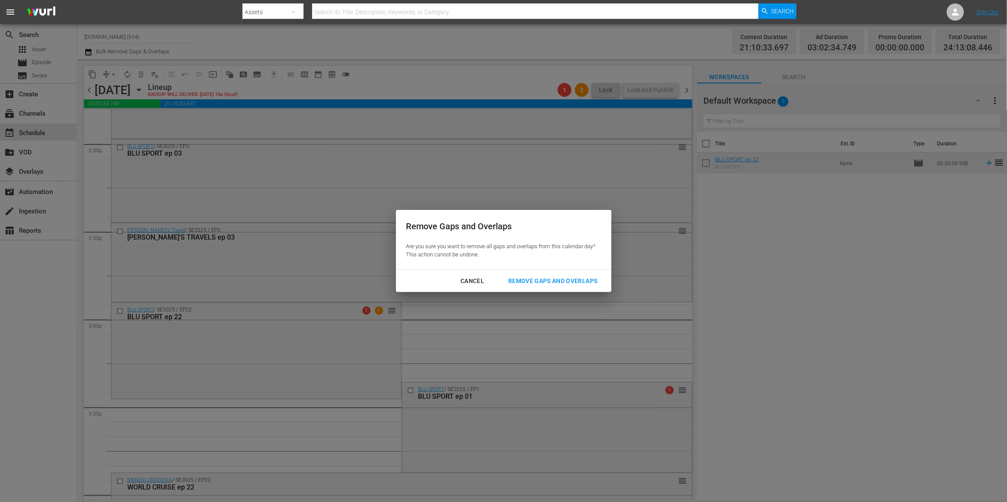
click at [498, 273] on button "Remove Gaps and Overlaps" at bounding box center [553, 281] width 110 height 16
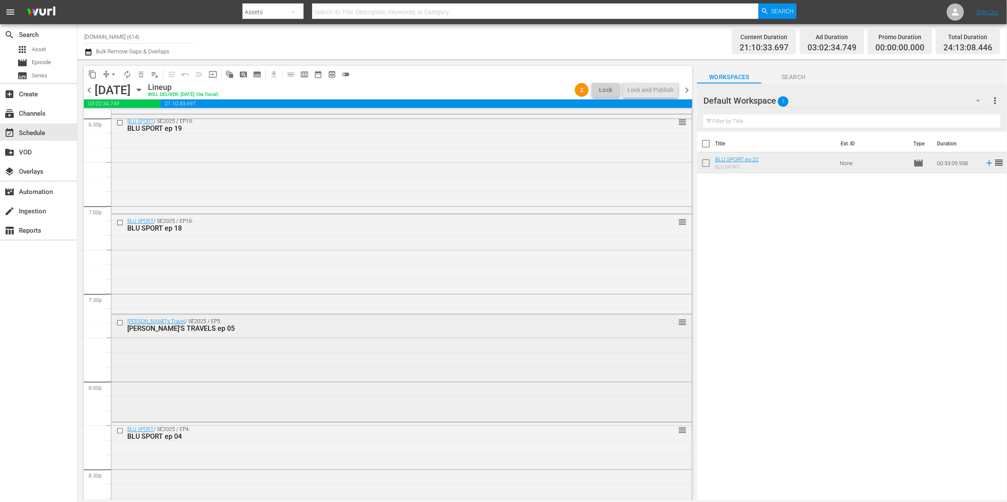
scroll to position [3540, 0]
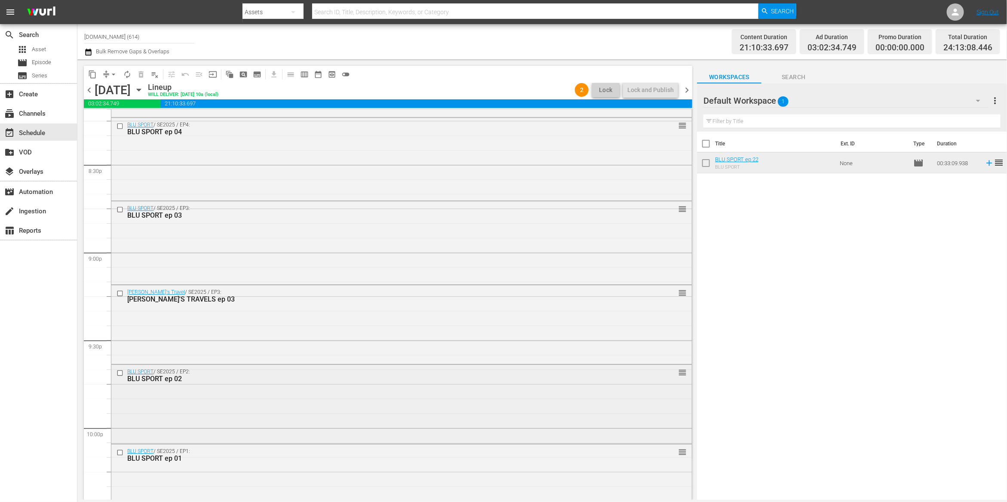
click at [120, 371] on input "checkbox" at bounding box center [120, 372] width 9 height 7
click at [141, 75] on span "delete_forever_outlined" at bounding box center [141, 74] width 9 height 9
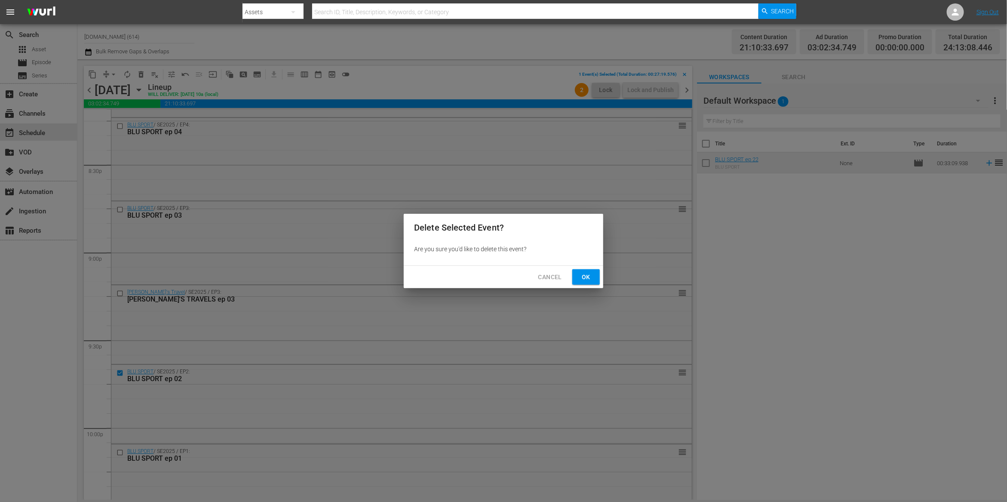
click at [596, 276] on button "Ok" at bounding box center [586, 277] width 28 height 16
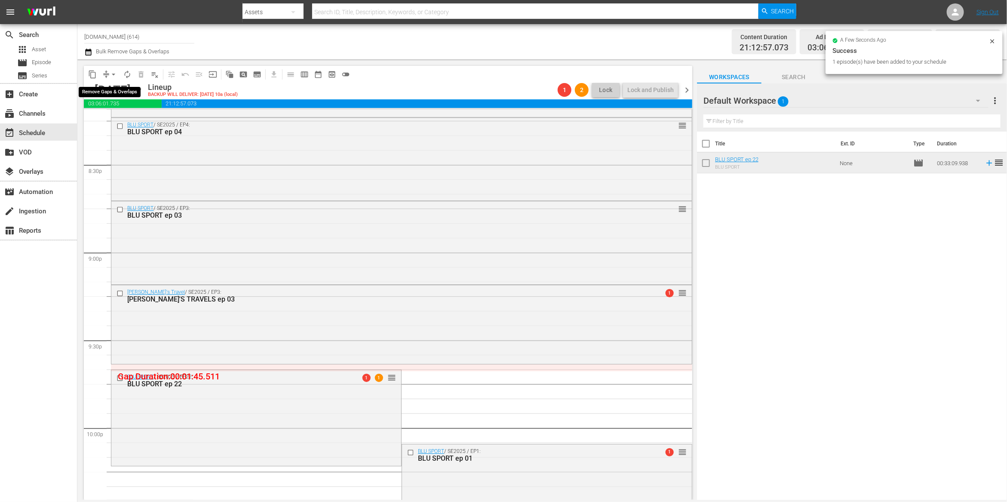
click at [111, 75] on span "arrow_drop_down" at bounding box center [113, 74] width 9 height 9
click at [117, 102] on li "Align to First Episode" at bounding box center [114, 105] width 90 height 14
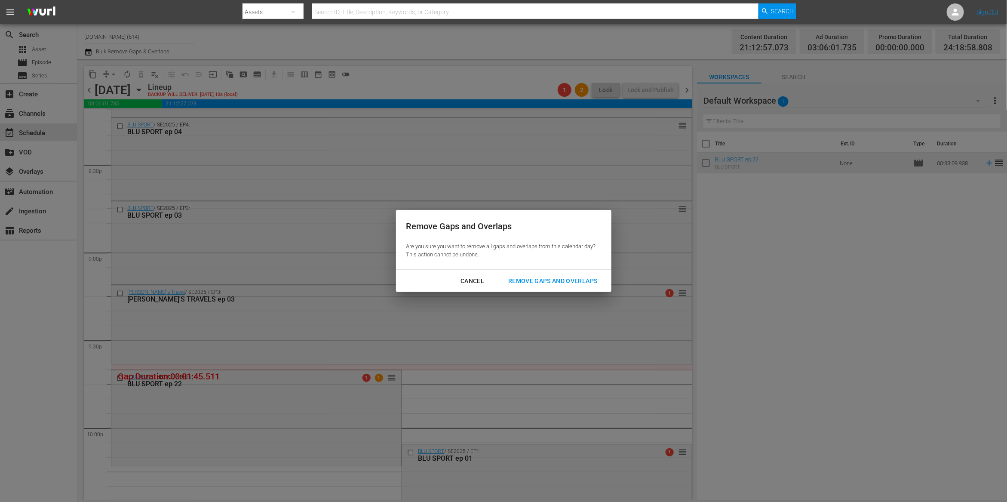
click at [498, 273] on button "Remove Gaps and Overlaps" at bounding box center [553, 281] width 110 height 16
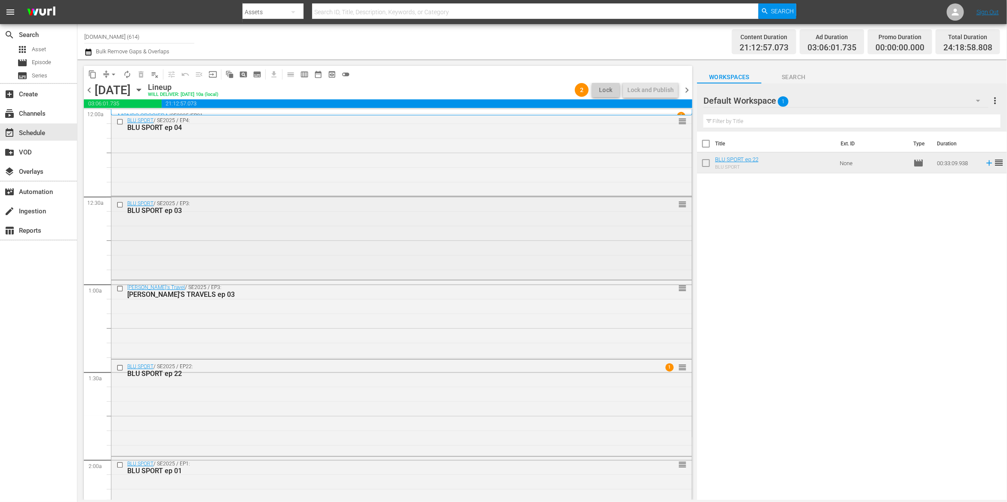
scroll to position [0, 0]
click at [446, 50] on div "Channel Title [DOMAIN_NAME] (614) Bulk Remove Gaps & Overlaps" at bounding box center [333, 41] width 499 height 31
